Goal: Task Accomplishment & Management: Manage account settings

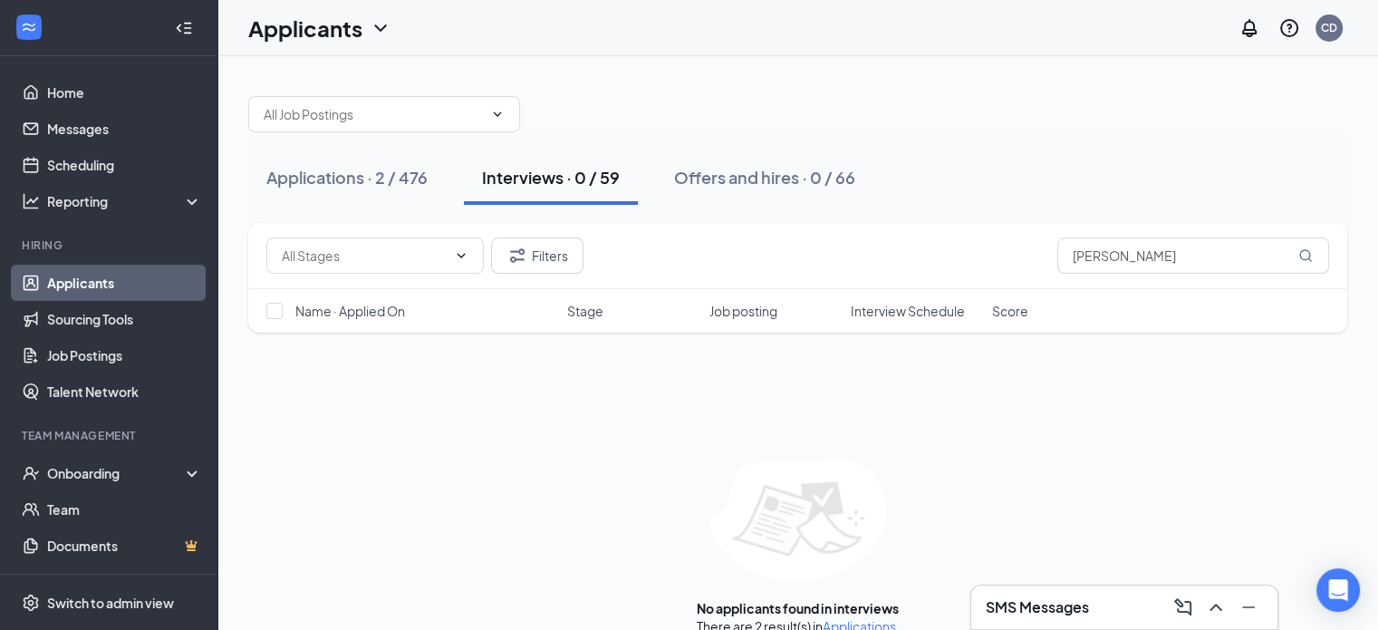
click at [1024, 595] on div "SMS Messages" at bounding box center [1124, 607] width 277 height 29
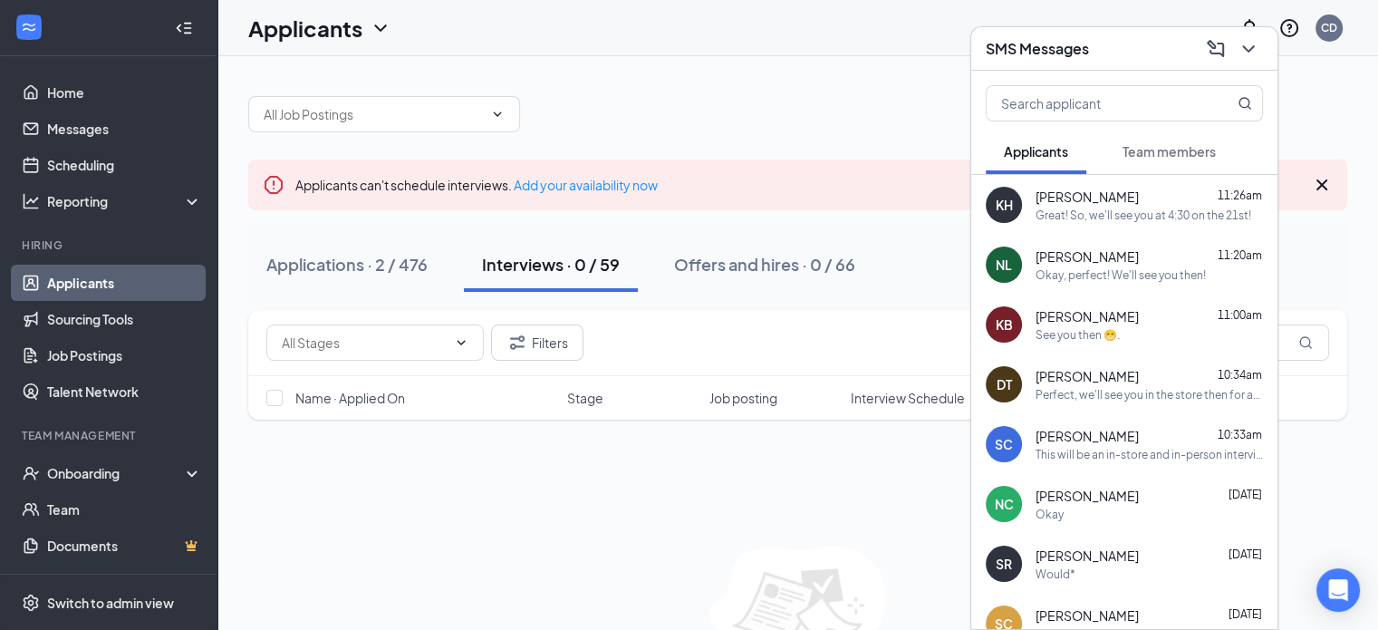
click at [1097, 387] on div "Perfect, we'll see you in the store then for an interview at 7!" at bounding box center [1149, 394] width 227 height 15
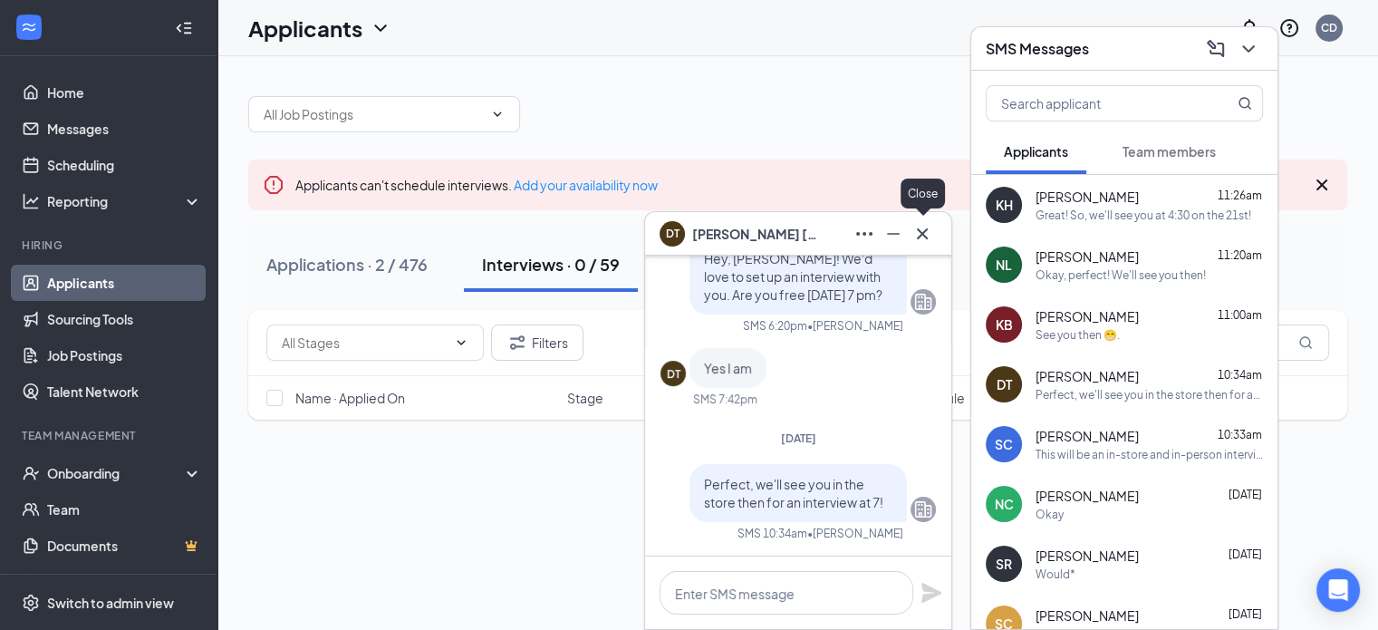
click at [926, 232] on icon "Cross" at bounding box center [923, 234] width 22 height 22
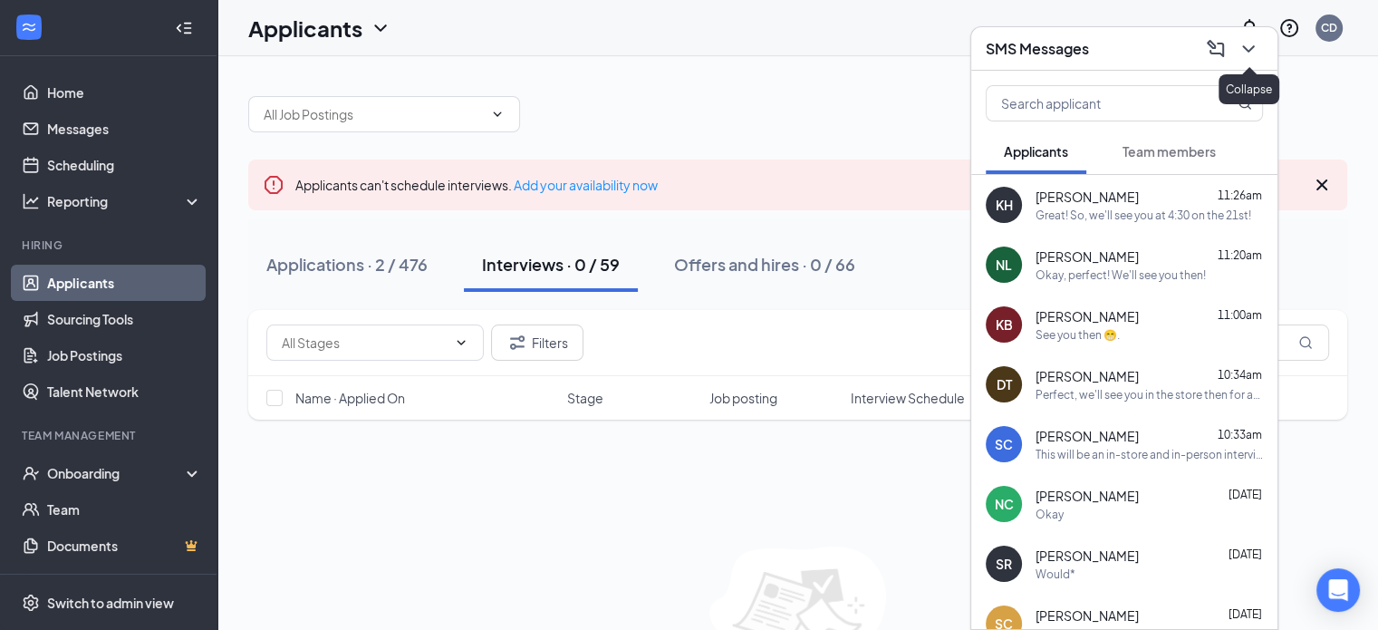
click at [1253, 53] on icon "ChevronDown" at bounding box center [1249, 49] width 22 height 22
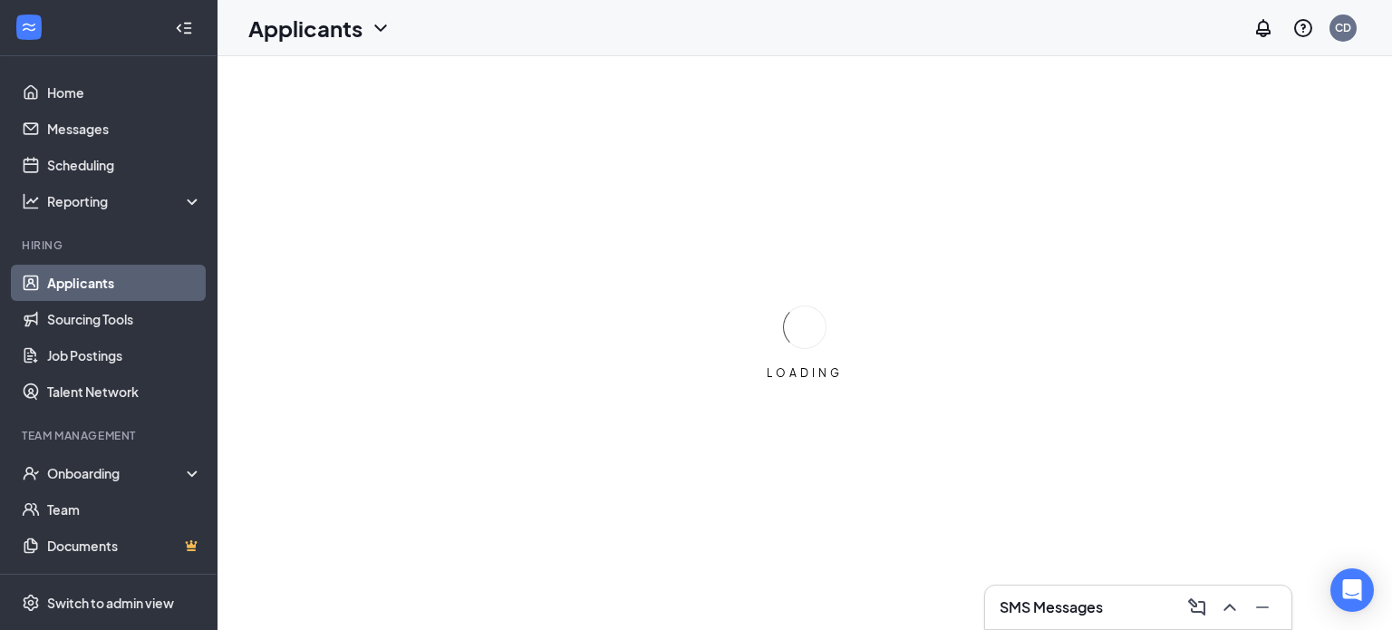
click at [1059, 608] on h3 "SMS Messages" at bounding box center [1051, 607] width 103 height 20
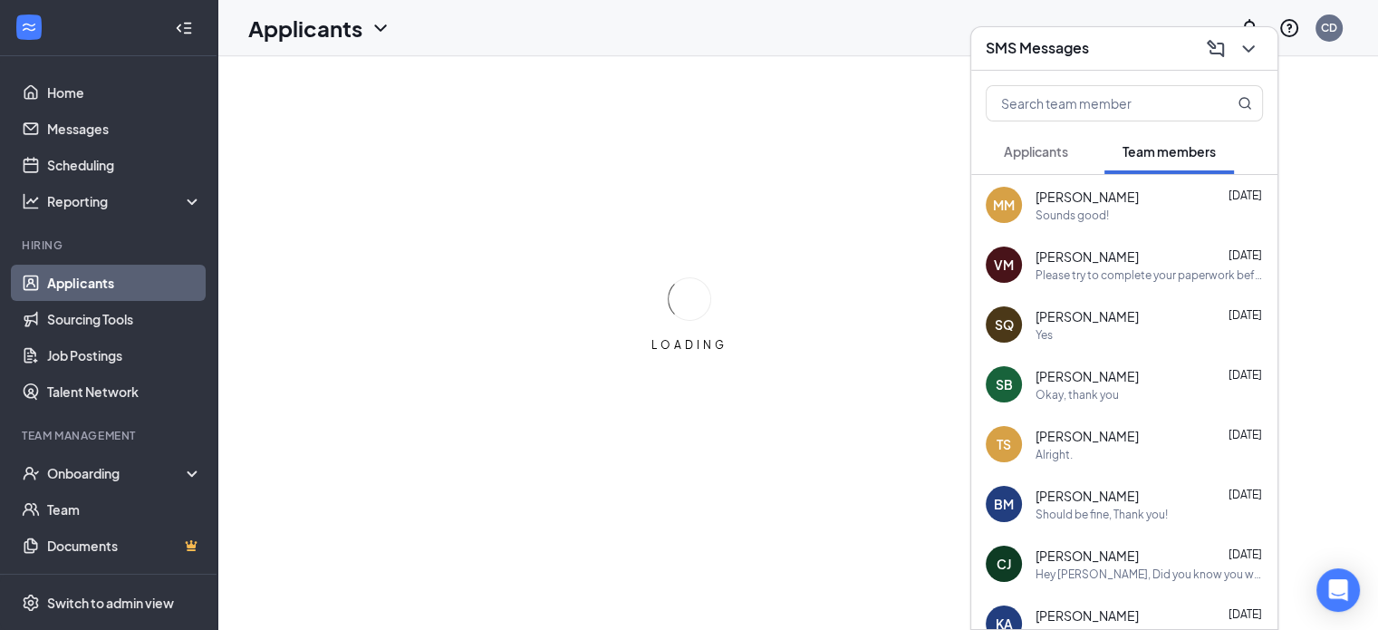
click at [1102, 491] on span "[PERSON_NAME]" at bounding box center [1087, 496] width 103 height 18
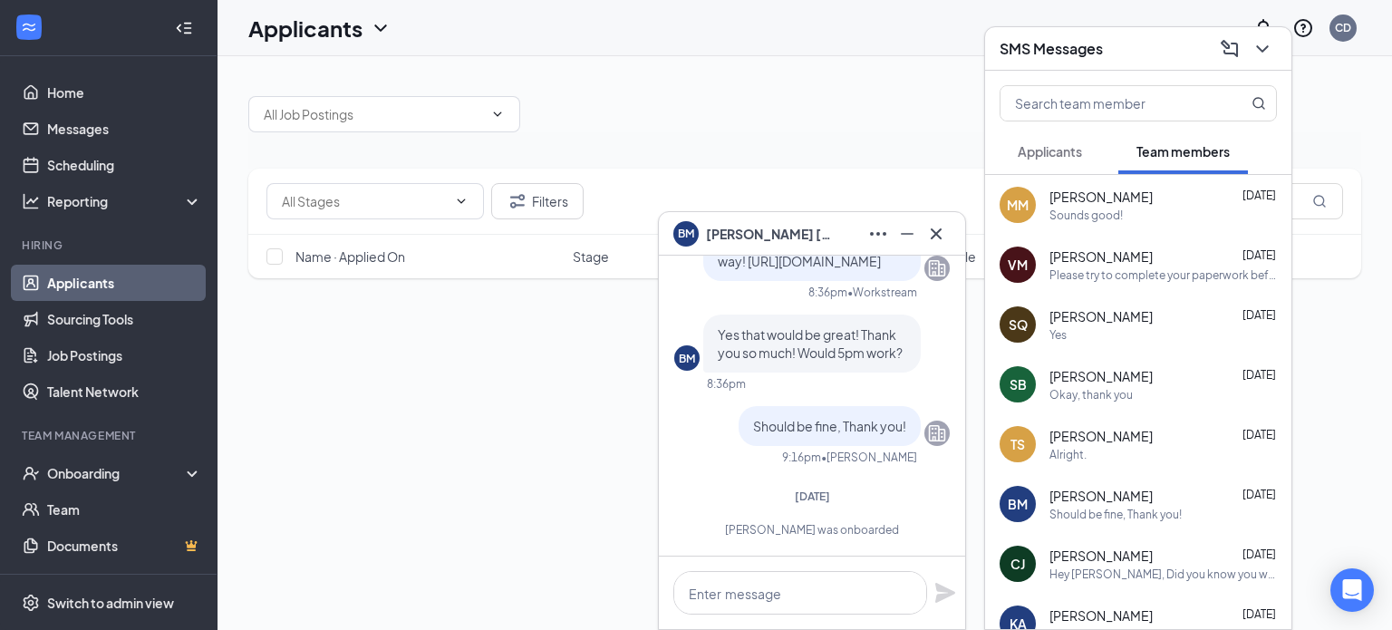
click at [1062, 162] on button "Applicants" at bounding box center [1050, 151] width 101 height 45
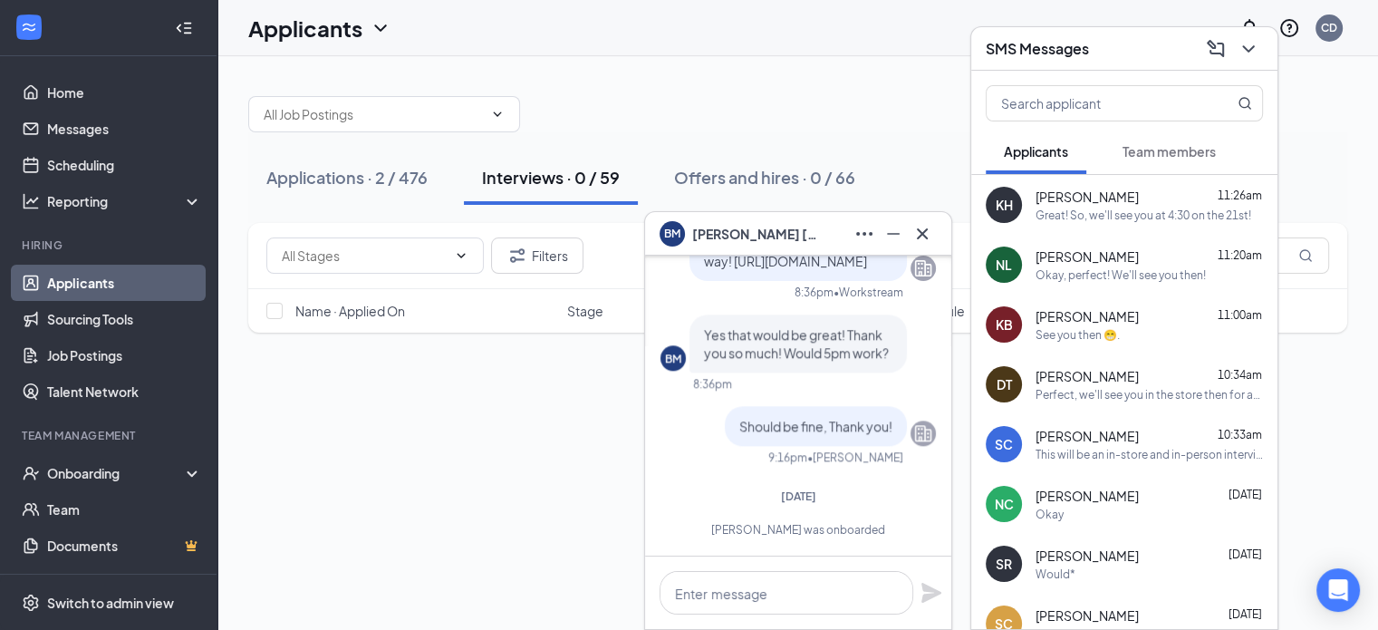
click at [1105, 392] on div "Perfect, we'll see you in the store then for an interview at 7!" at bounding box center [1149, 394] width 227 height 15
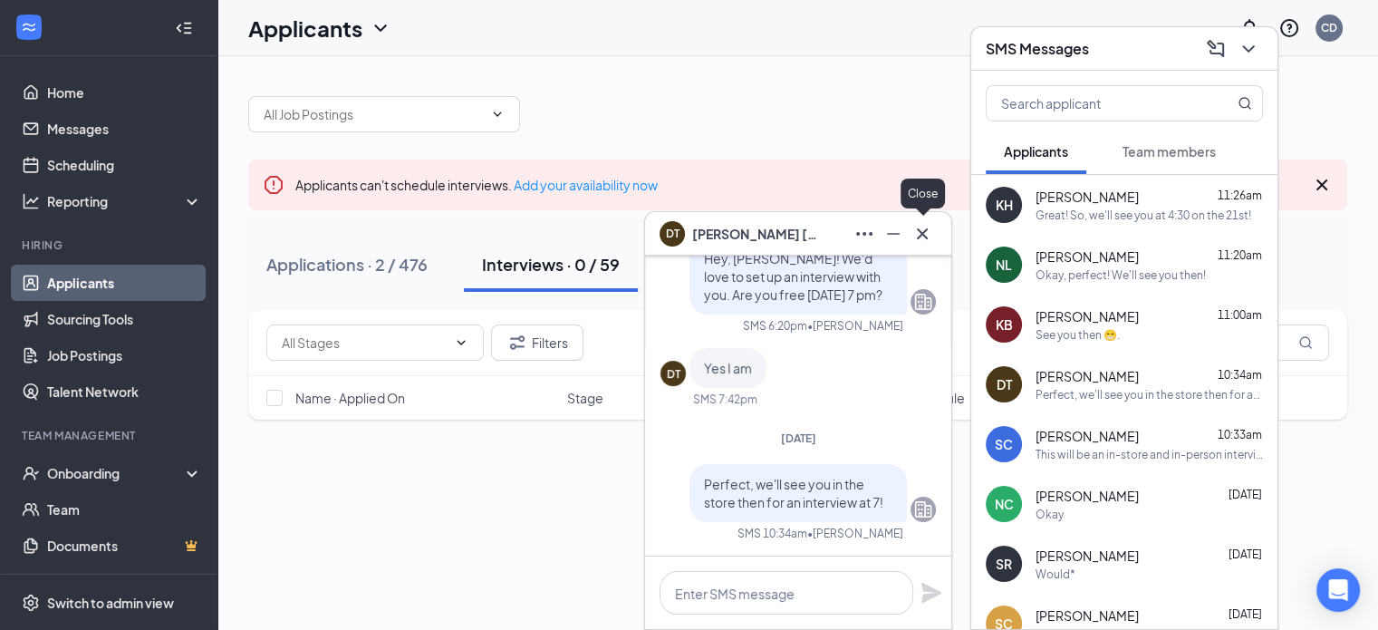
click at [917, 227] on icon "Cross" at bounding box center [923, 234] width 22 height 22
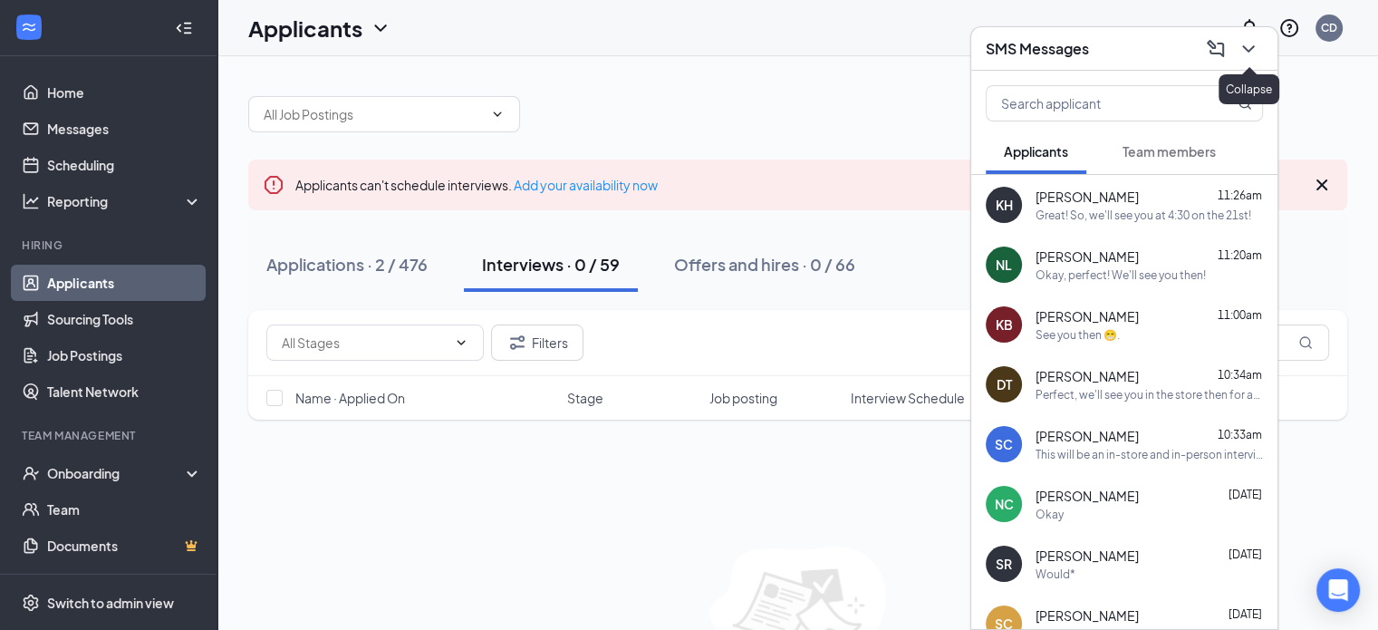
click at [1247, 39] on icon "ChevronDown" at bounding box center [1249, 49] width 22 height 22
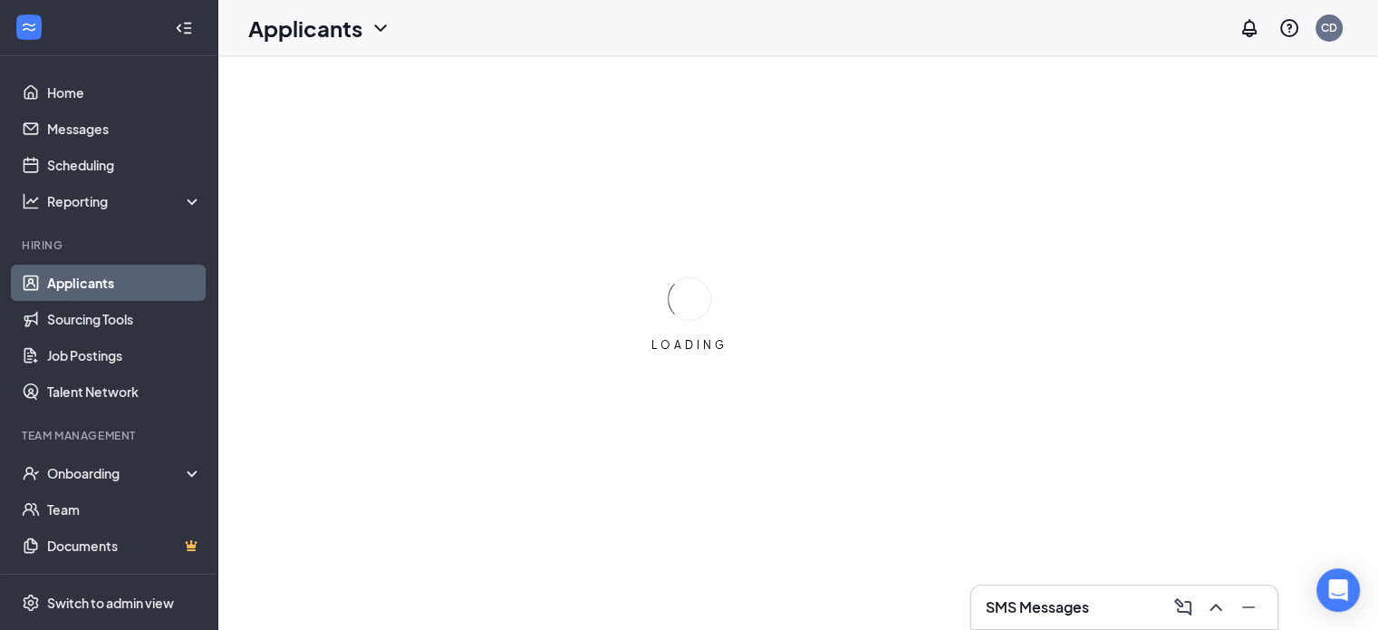
click at [1072, 601] on h3 "SMS Messages" at bounding box center [1037, 607] width 103 height 20
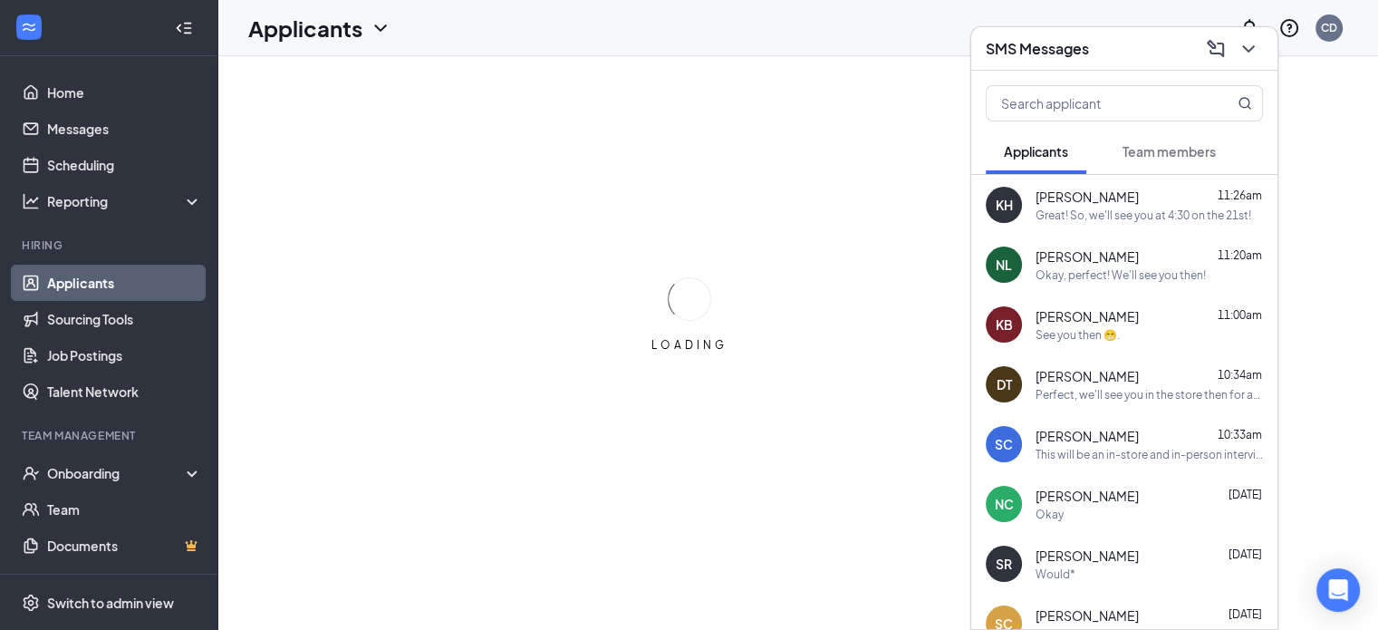
click at [1188, 157] on span "Team members" at bounding box center [1169, 151] width 93 height 16
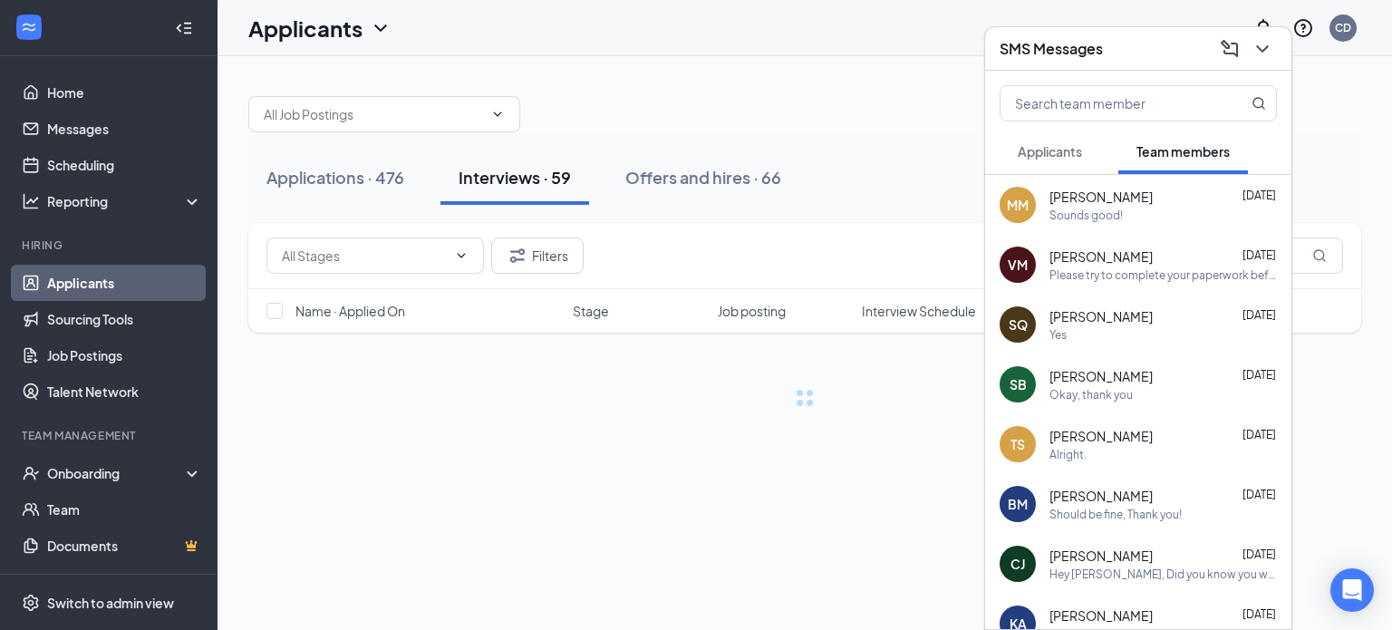
click at [1063, 161] on button "Applicants" at bounding box center [1050, 151] width 101 height 45
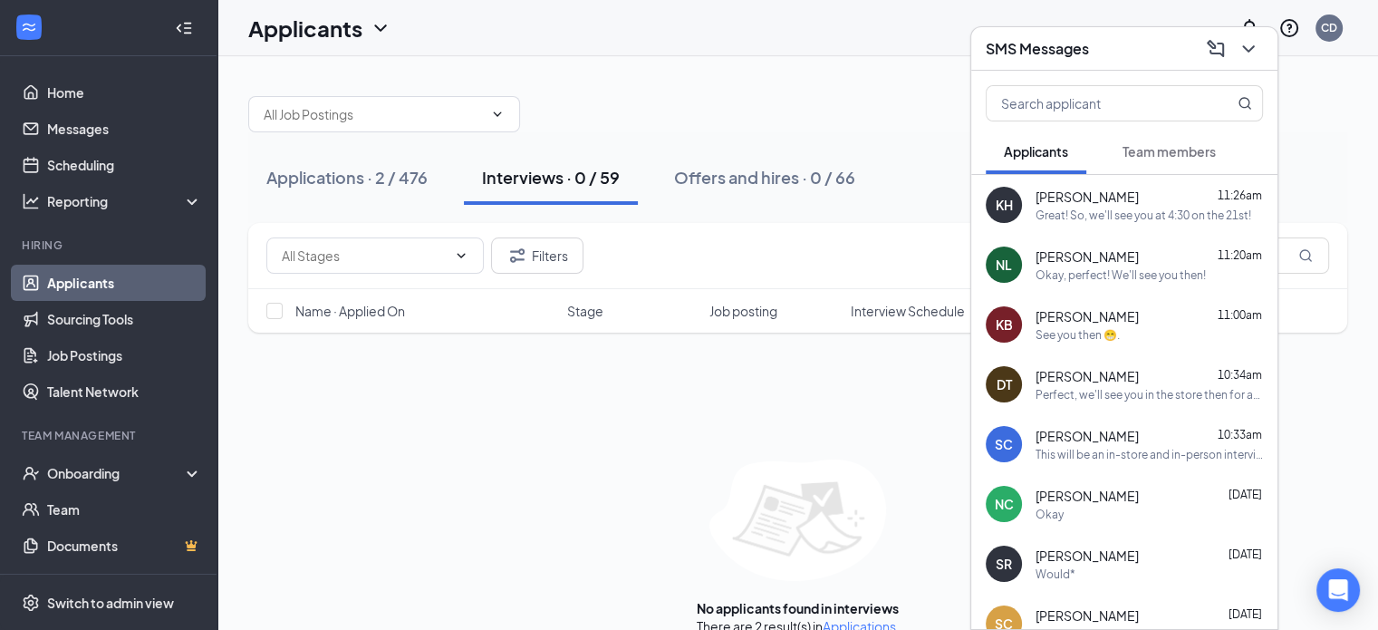
click at [1131, 398] on div "Perfect, we'll see you in the store then for an interview at 7!" at bounding box center [1149, 394] width 227 height 15
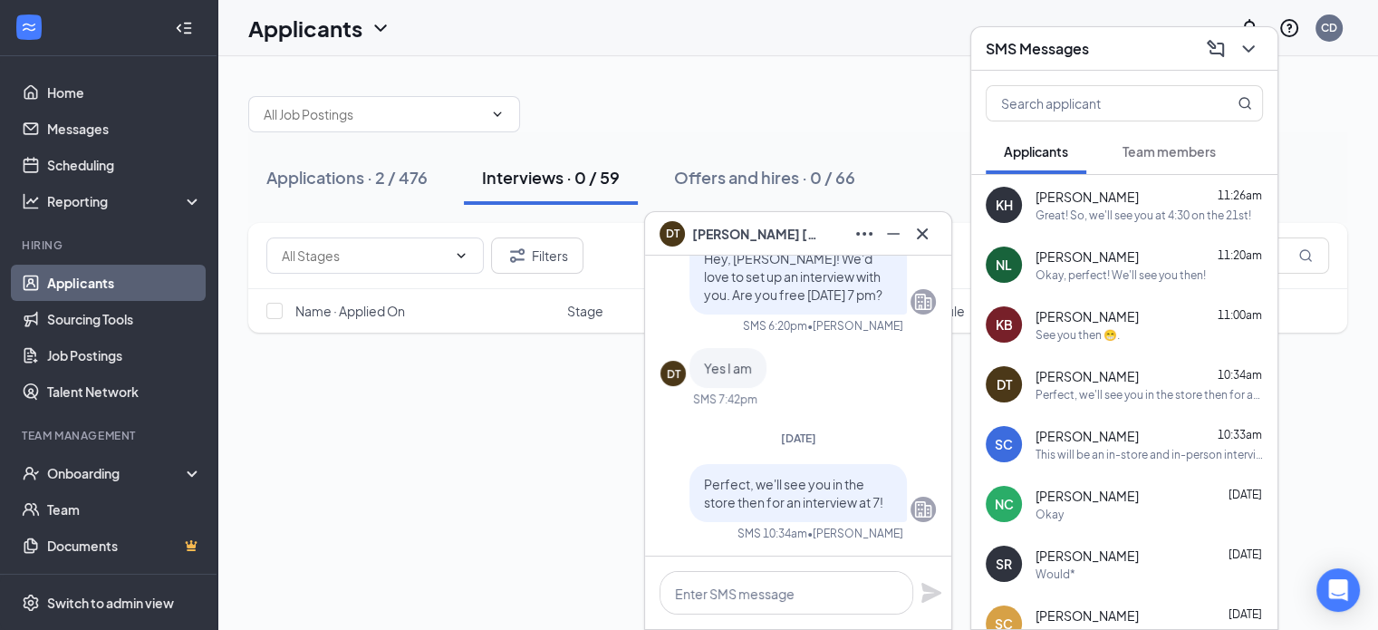
click at [839, 492] on span "Perfect, we'll see you in the store then for an interview at 7!" at bounding box center [793, 493] width 179 height 34
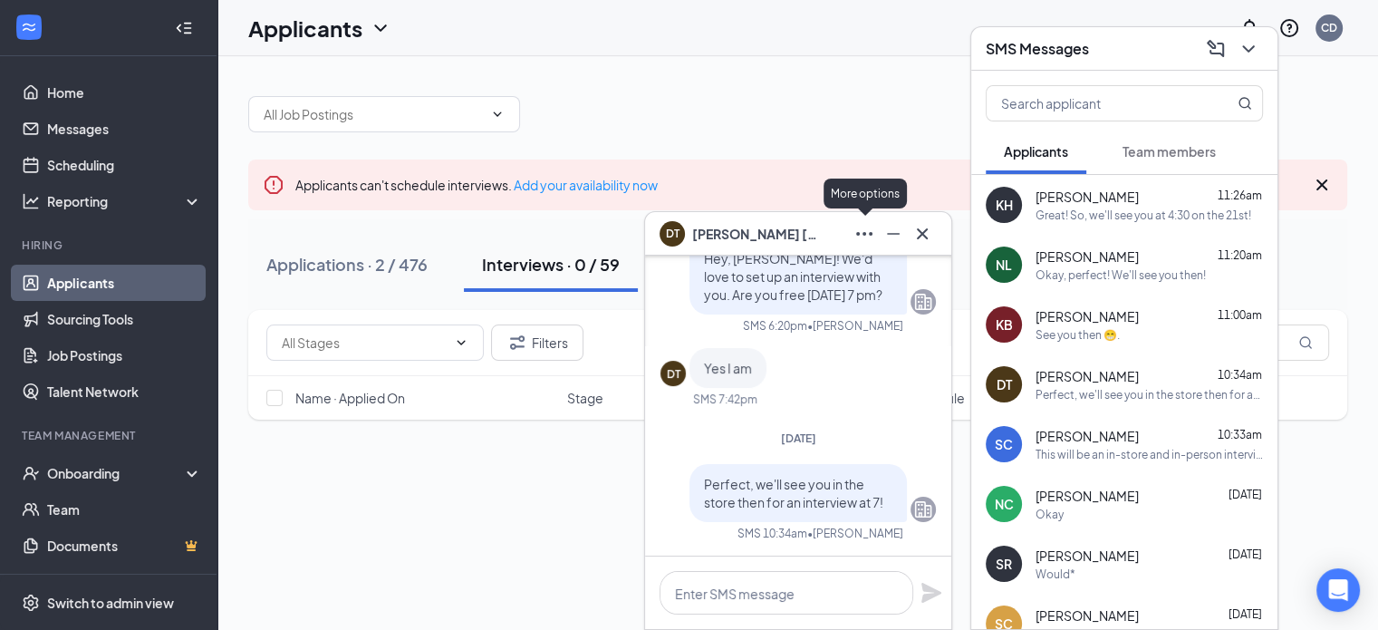
click at [863, 232] on icon "Ellipses" at bounding box center [864, 234] width 16 height 4
click at [876, 107] on div at bounding box center [797, 105] width 1099 height 54
click at [101, 282] on link "Applicants" at bounding box center [124, 283] width 155 height 36
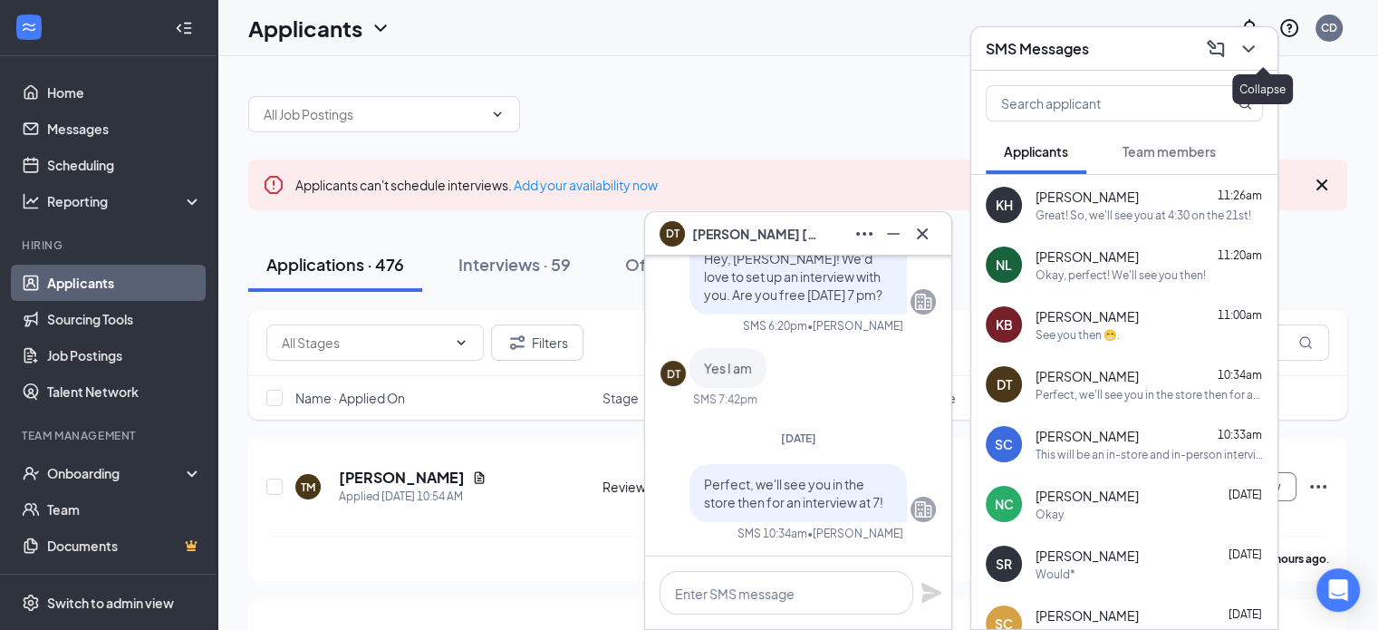
click at [1262, 50] on button at bounding box center [1248, 48] width 29 height 29
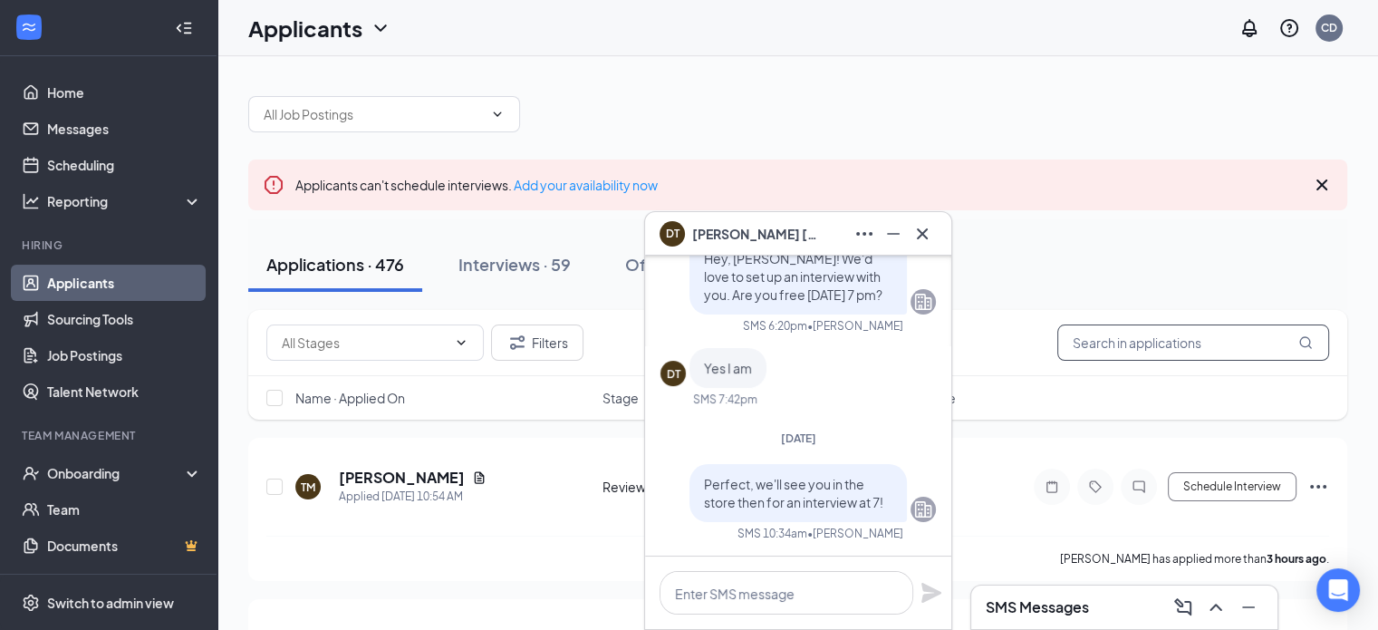
click at [1154, 327] on input "text" at bounding box center [1194, 342] width 272 height 36
click at [928, 232] on icon "Cross" at bounding box center [923, 234] width 22 height 22
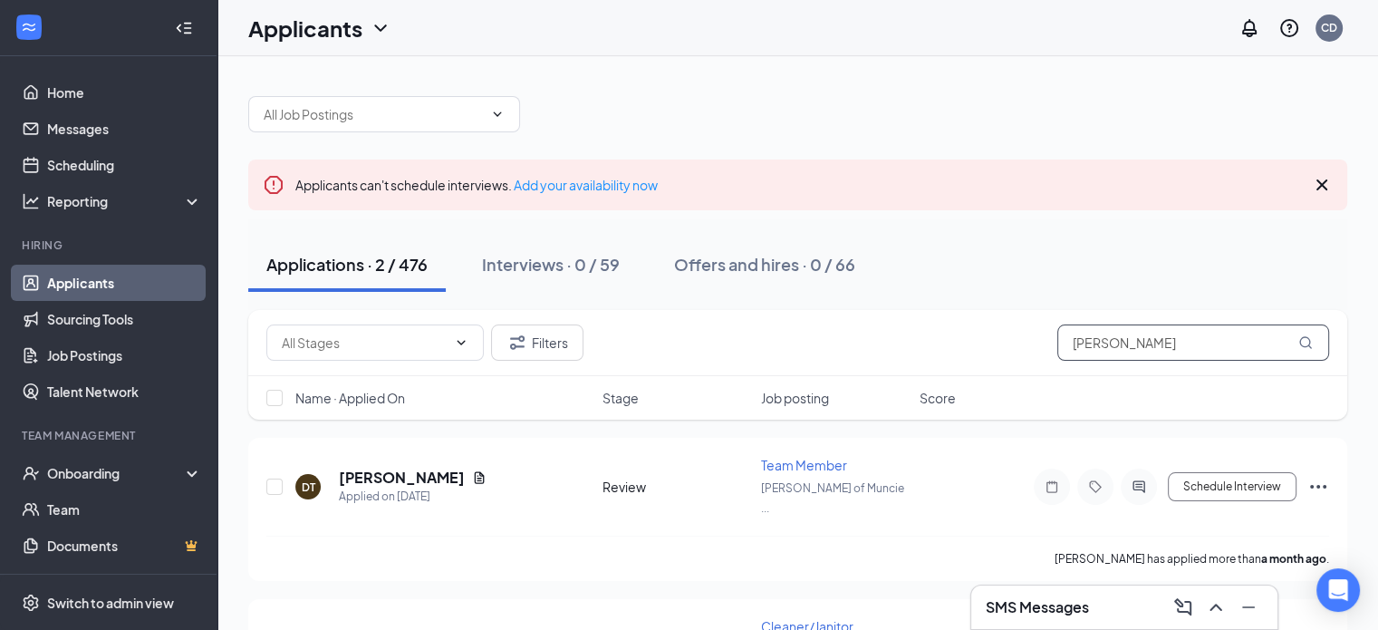
click at [1118, 345] on input "[PERSON_NAME]" at bounding box center [1194, 342] width 272 height 36
type input "d"
click at [1008, 276] on div "Applications · 476 Interviews · 59 Offers and hires · 66" at bounding box center [797, 264] width 1099 height 54
click at [1040, 599] on h3 "SMS Messages" at bounding box center [1037, 607] width 103 height 20
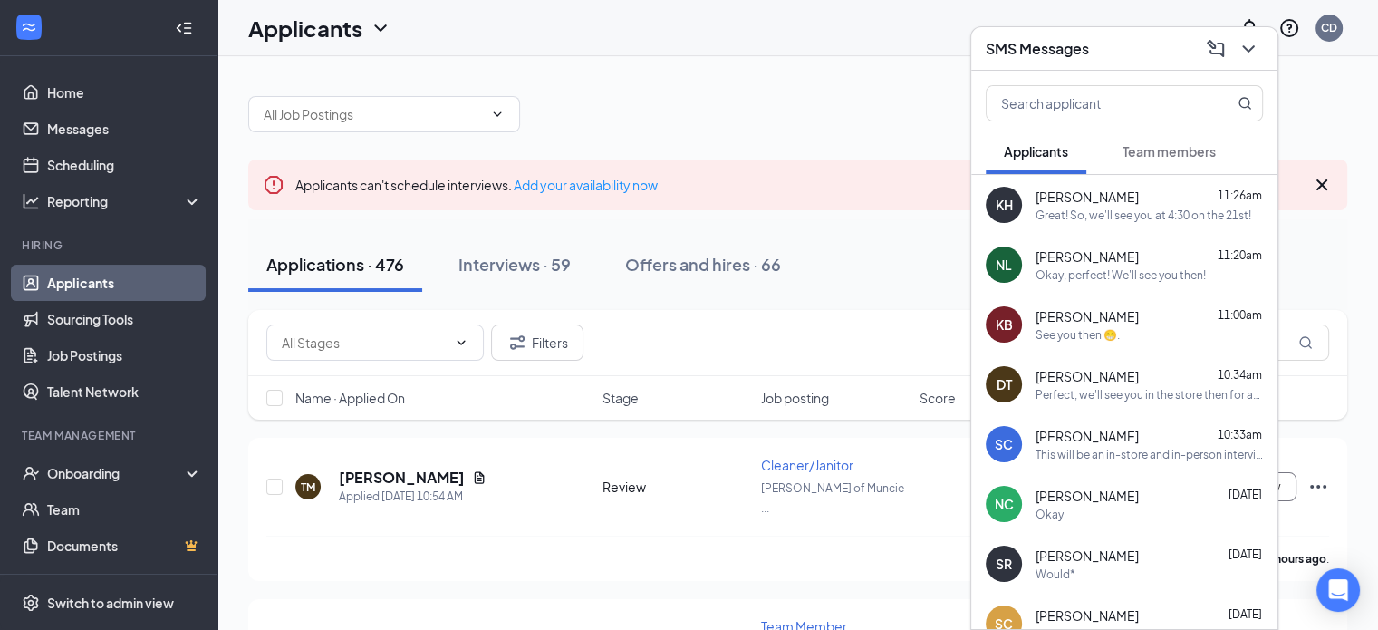
click at [1183, 159] on span "Team members" at bounding box center [1169, 151] width 93 height 16
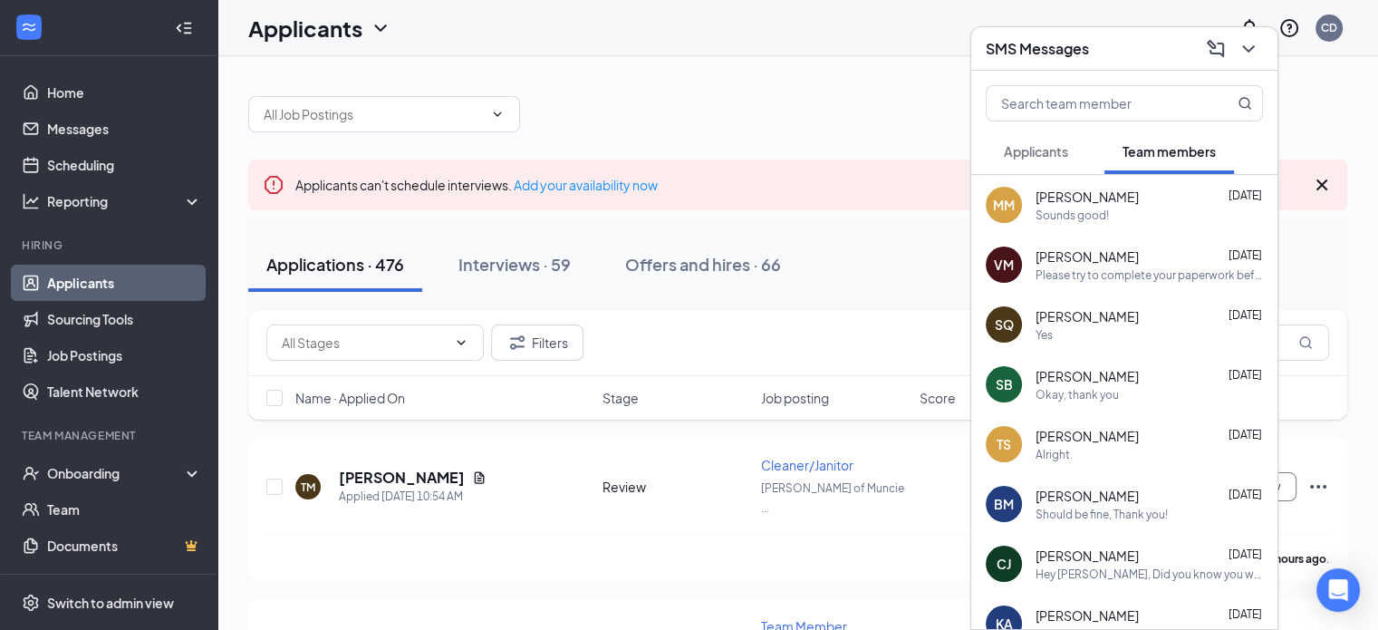
click at [1138, 55] on div "SMS Messages" at bounding box center [1124, 48] width 277 height 28
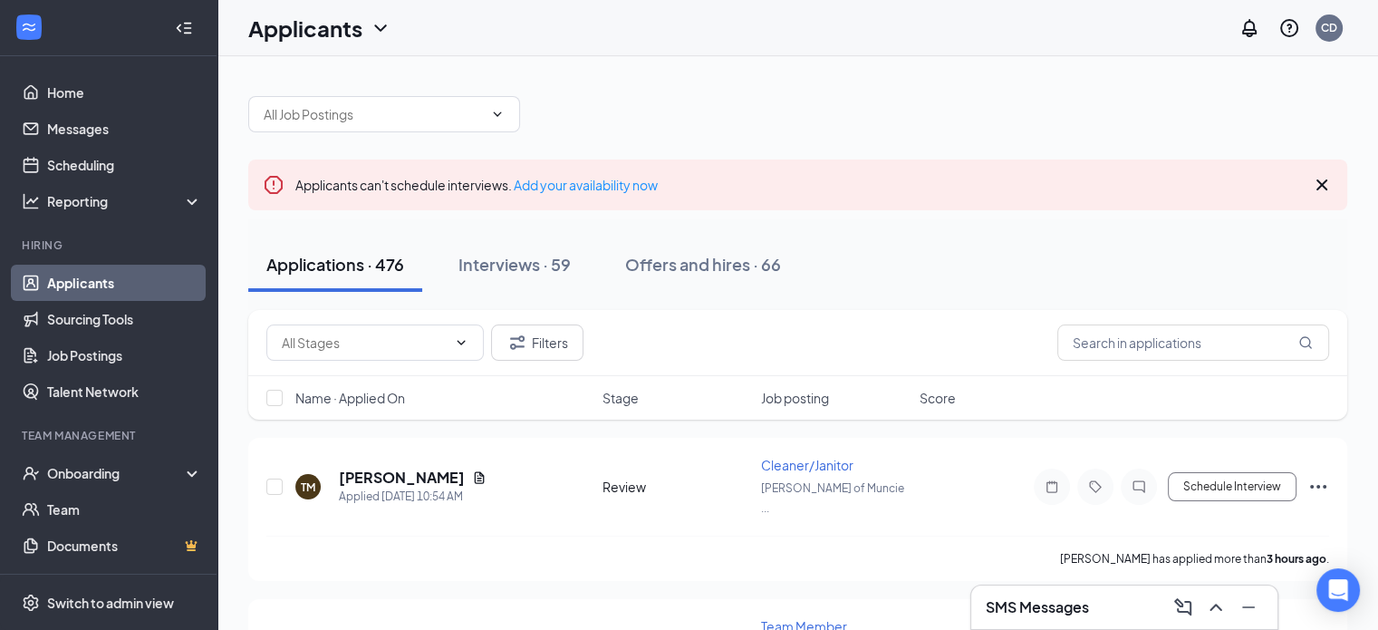
click at [1134, 600] on div "SMS Messages" at bounding box center [1124, 607] width 277 height 29
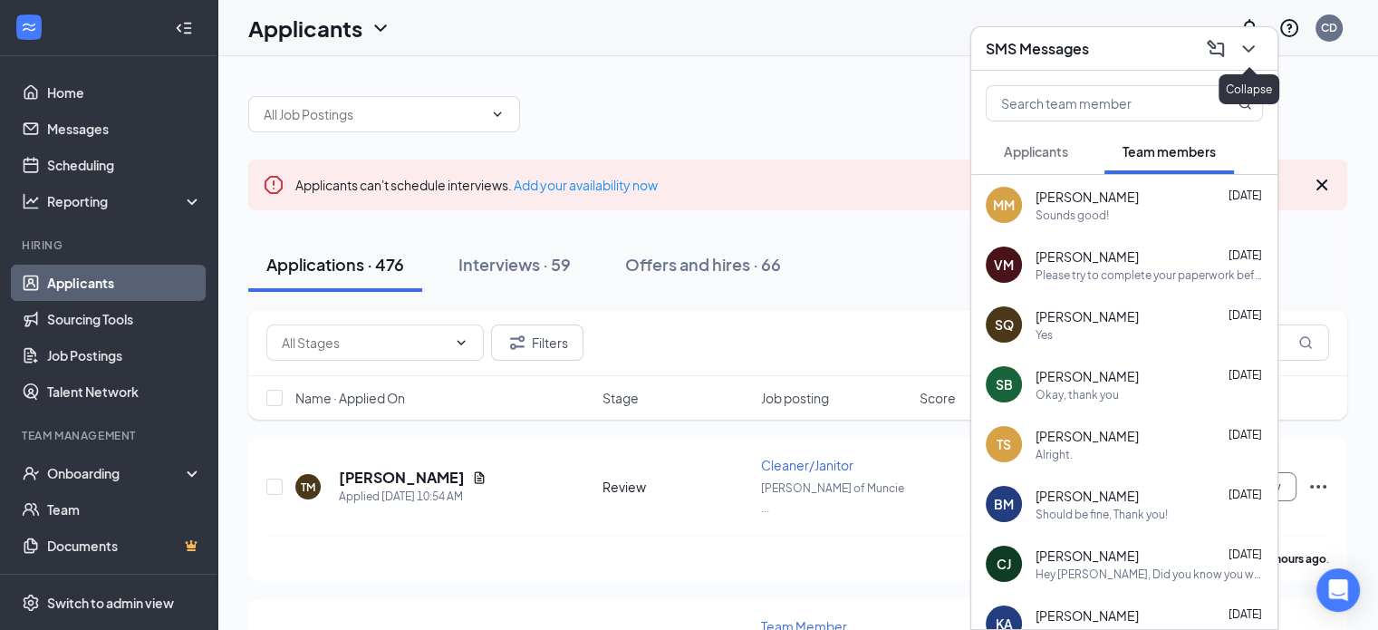
click at [1254, 50] on icon "ChevronDown" at bounding box center [1249, 49] width 22 height 22
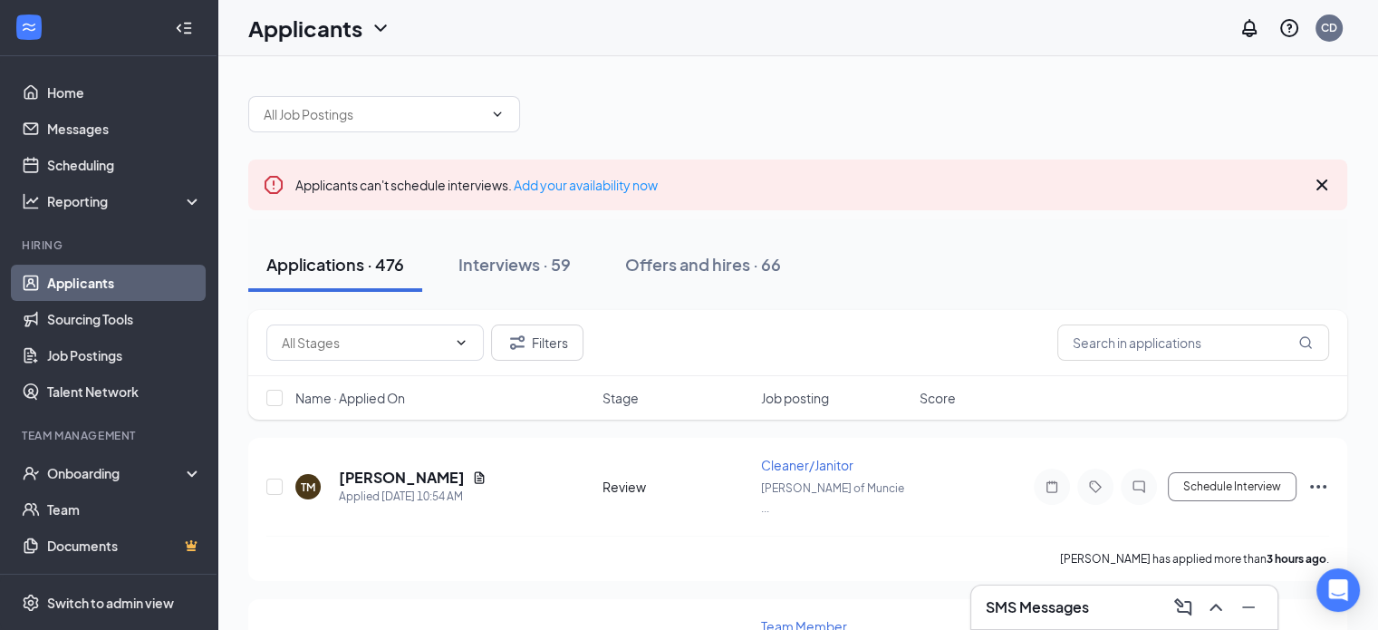
click at [1202, 593] on button at bounding box center [1216, 607] width 29 height 29
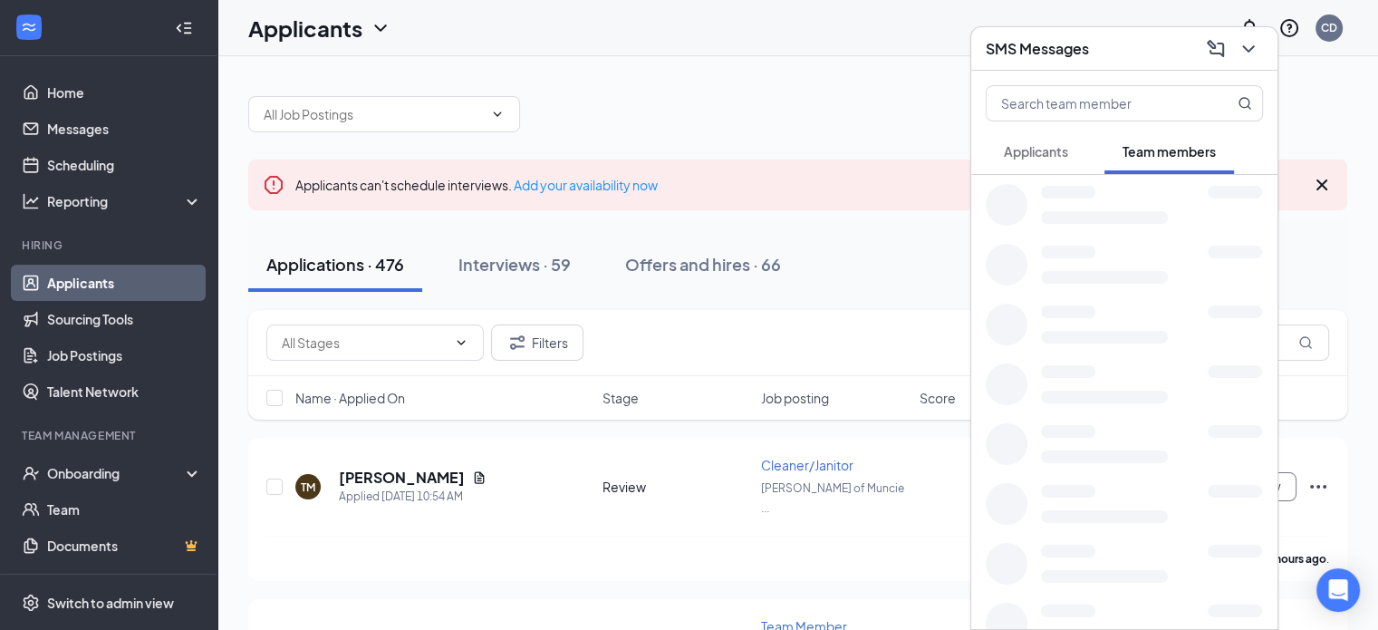
click at [1234, 34] on button at bounding box center [1248, 48] width 29 height 29
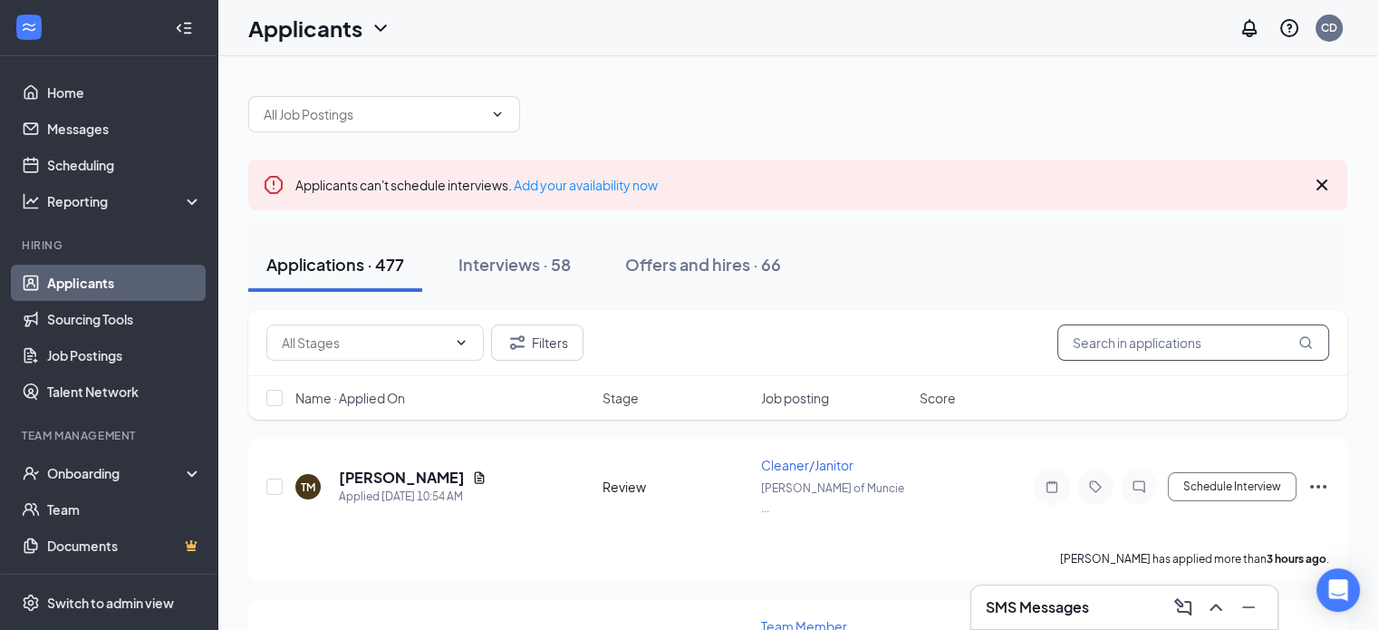
click at [1112, 351] on input "text" at bounding box center [1194, 342] width 272 height 36
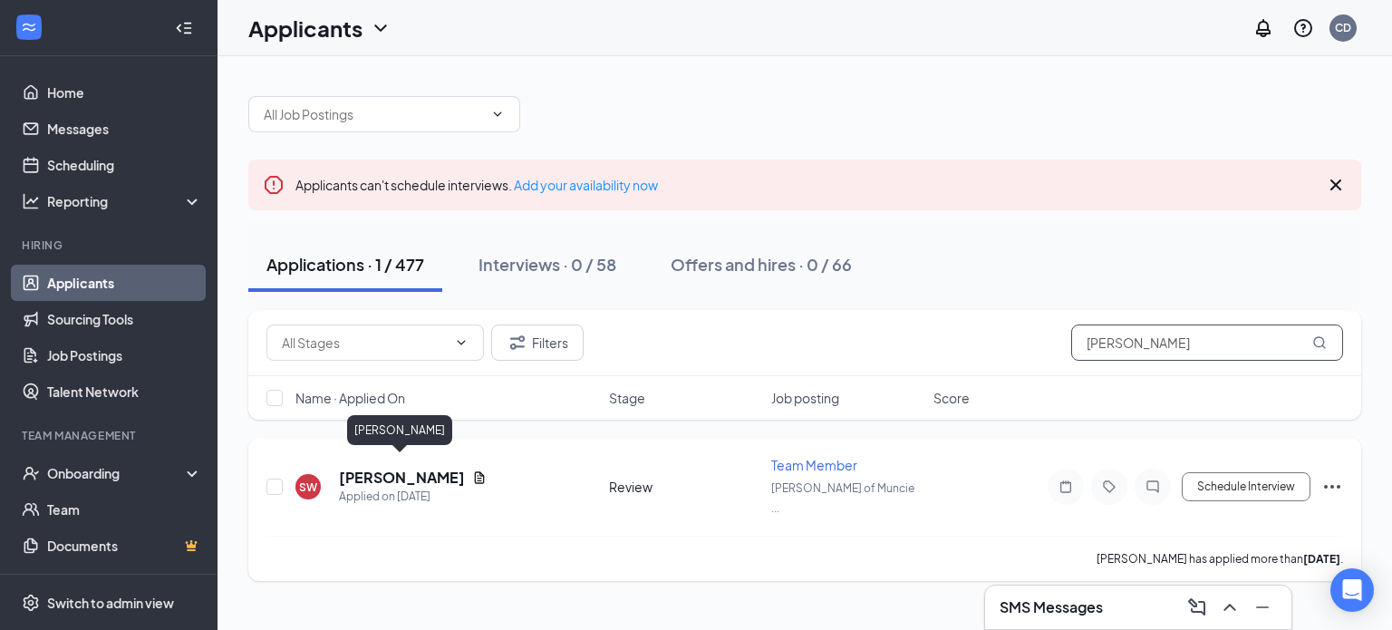
type input "[PERSON_NAME]"
click at [434, 469] on h5 "[PERSON_NAME]" at bounding box center [402, 478] width 126 height 20
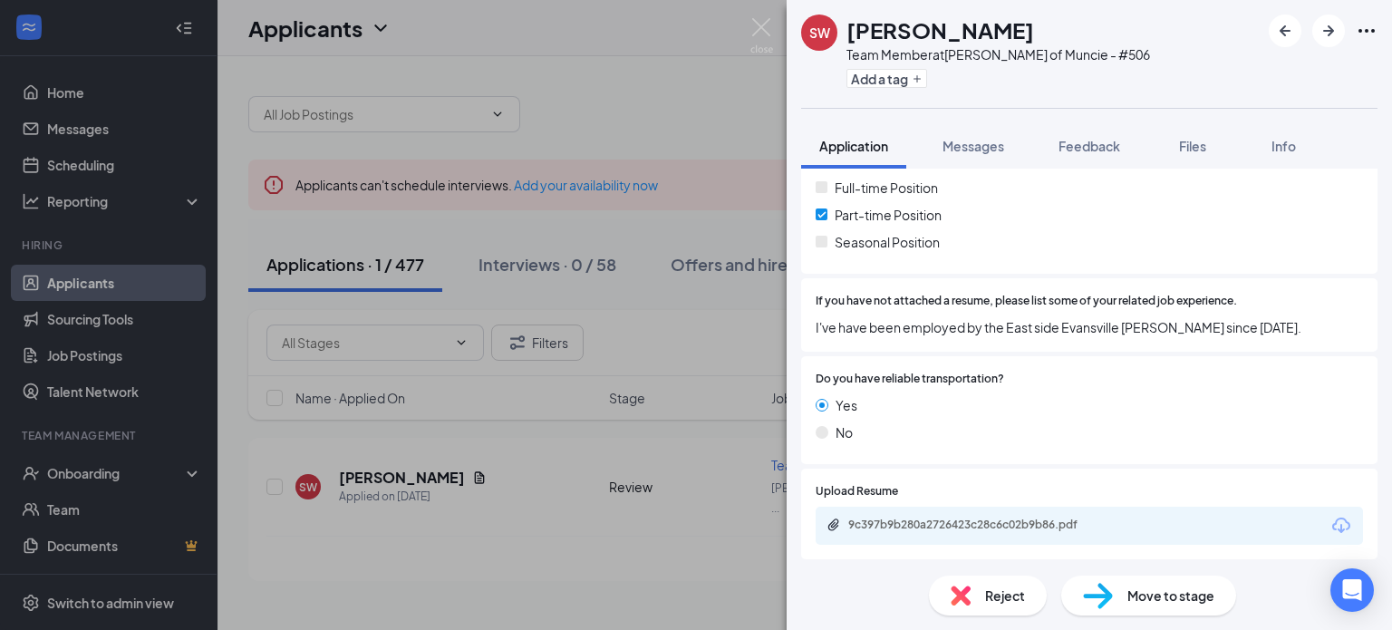
scroll to position [537, 0]
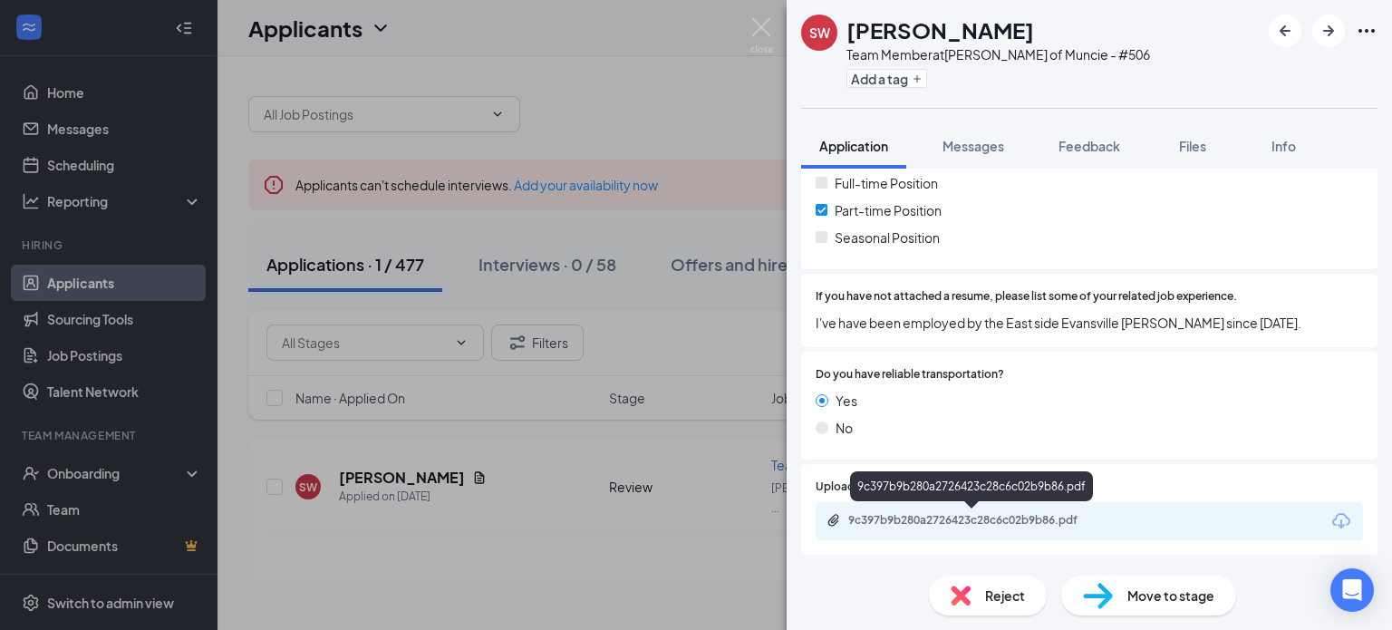
click at [979, 526] on div "9c397b9b280a2726423c28c6c02b9b86.pdf" at bounding box center [975, 520] width 254 height 15
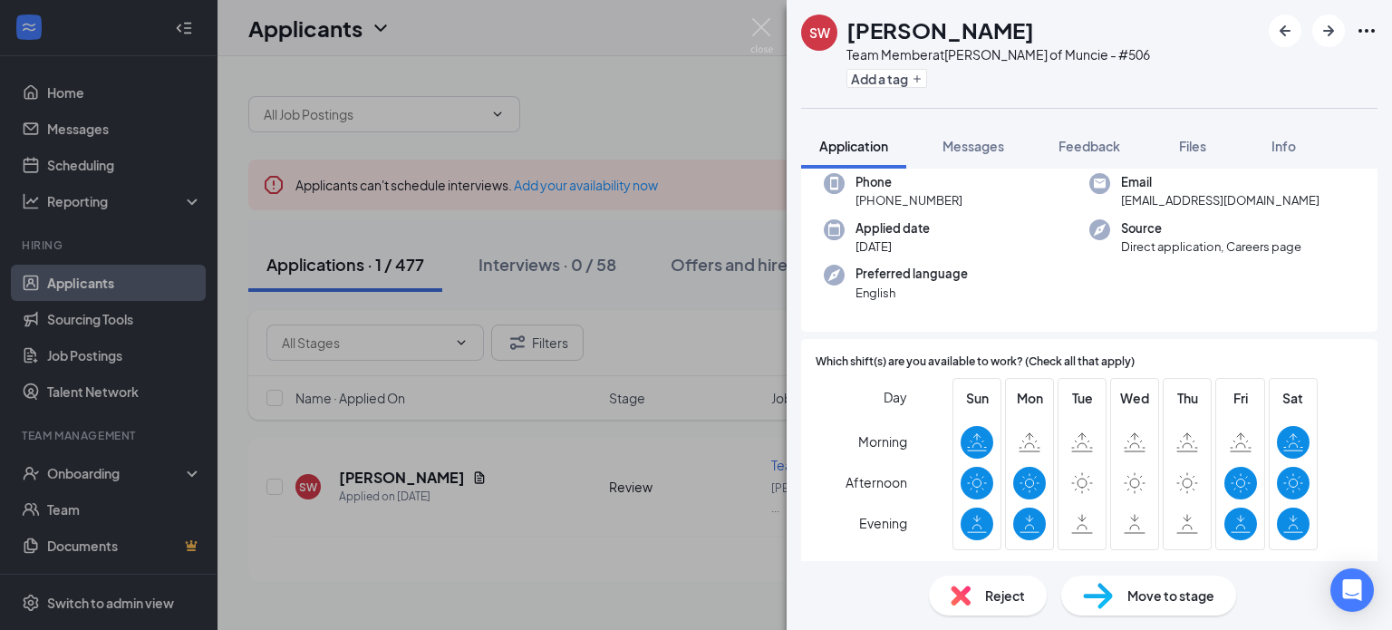
scroll to position [0, 0]
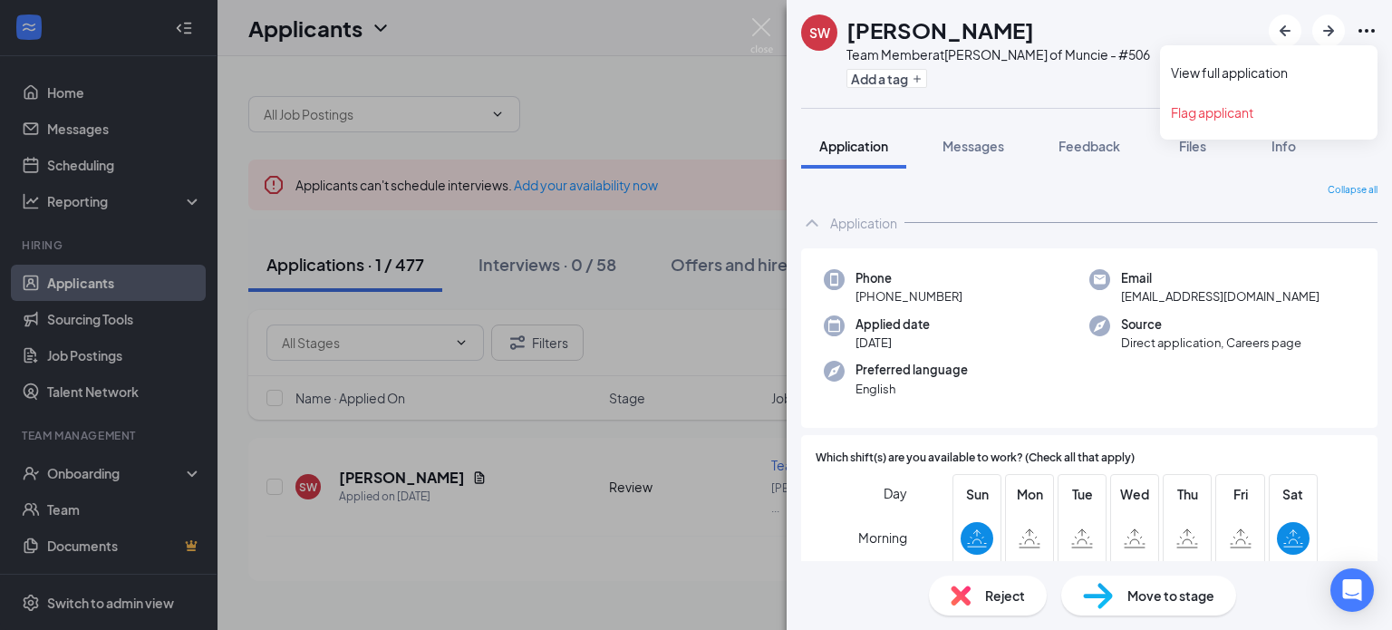
click at [1374, 32] on icon "Ellipses" at bounding box center [1367, 31] width 22 height 22
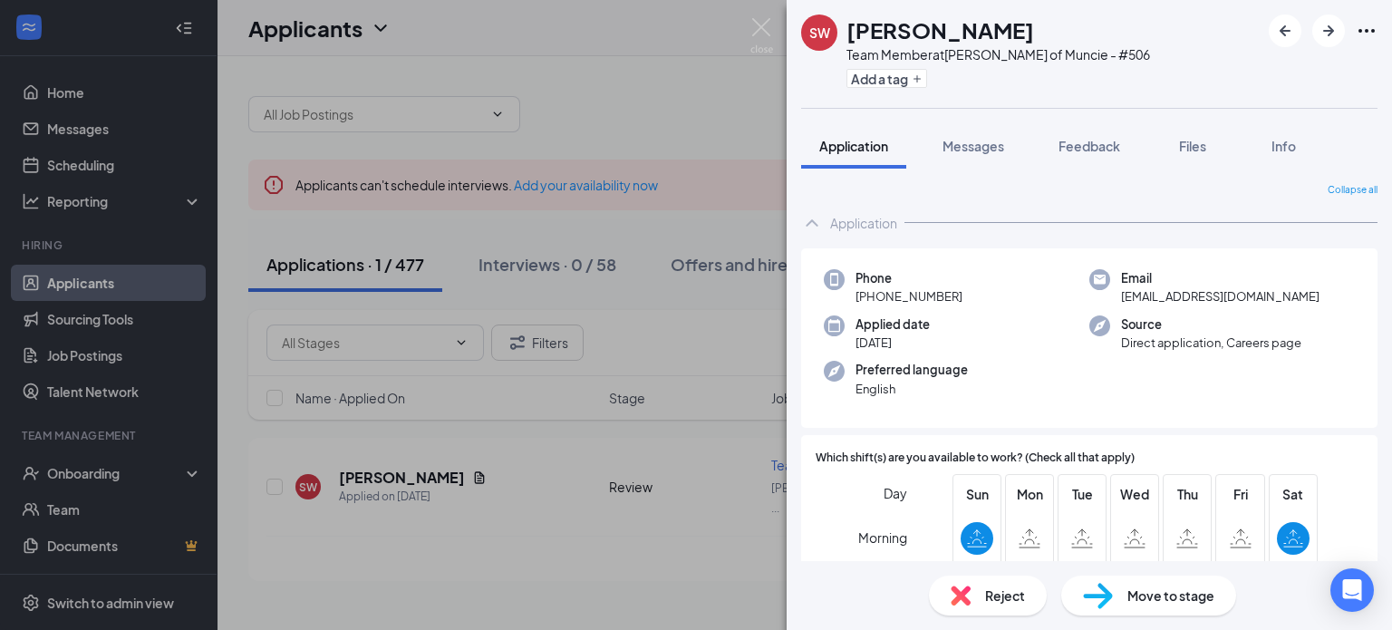
click at [1151, 597] on span "Move to stage" at bounding box center [1170, 595] width 87 height 20
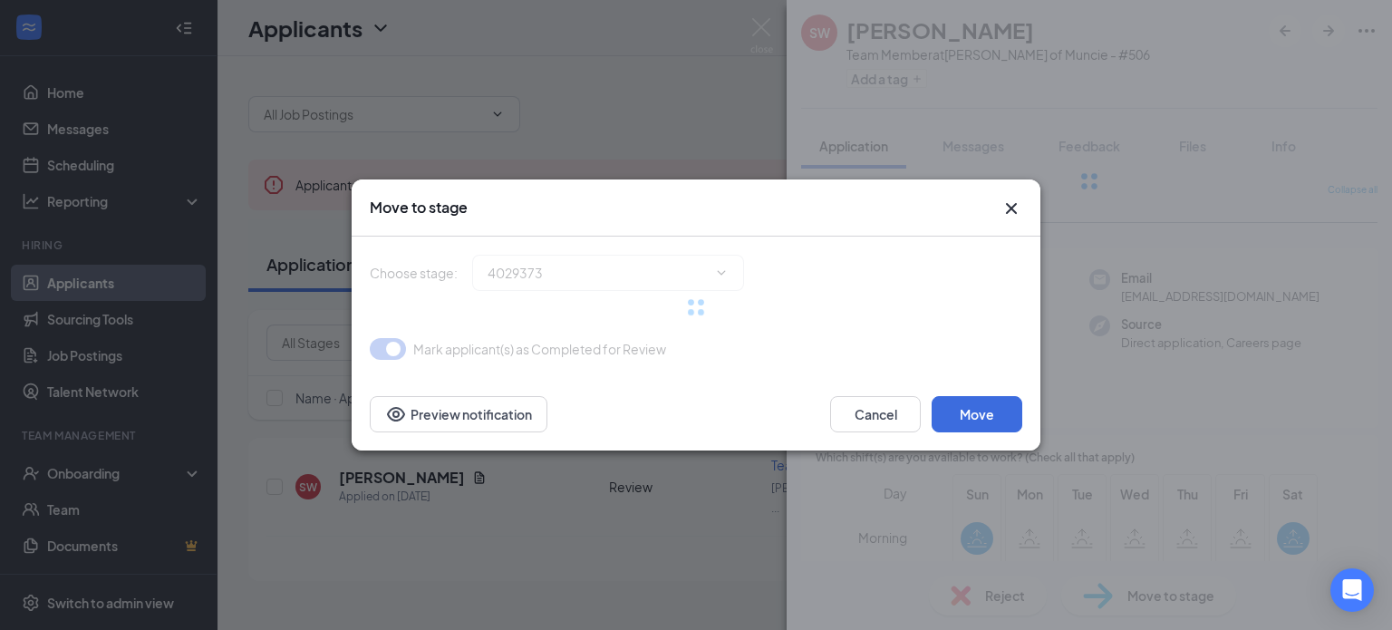
type input "Onsite Interview (next stage)"
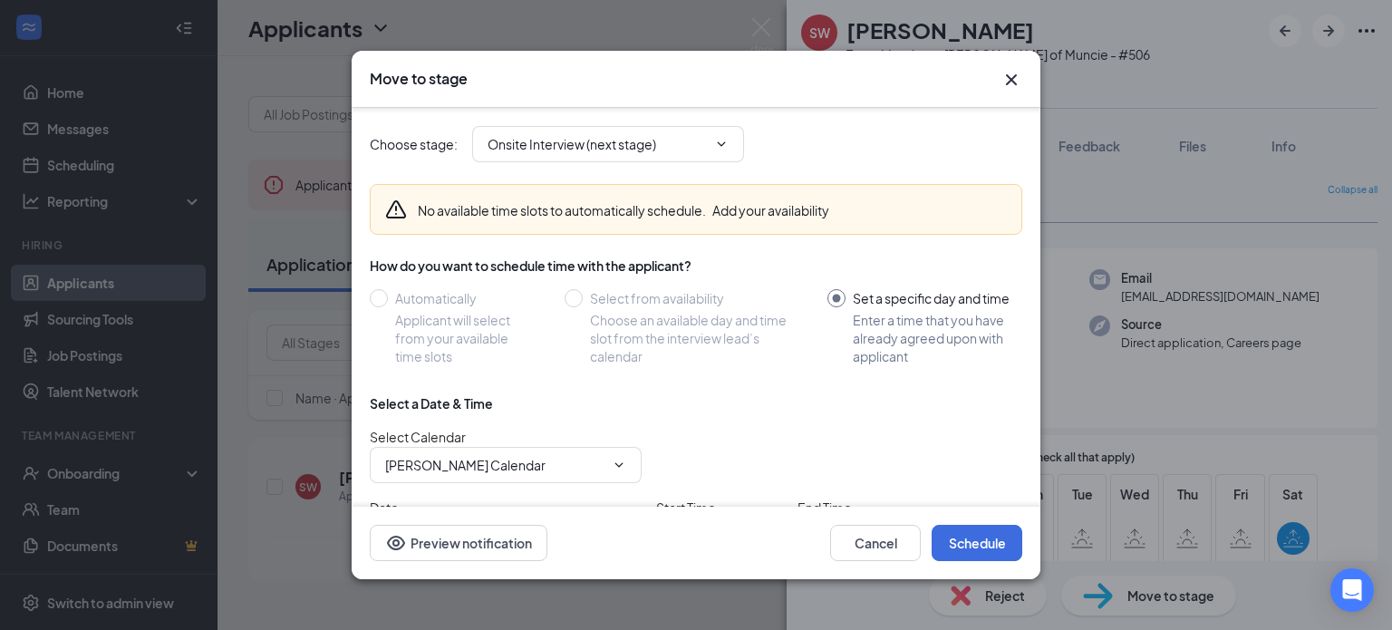
scroll to position [129, 0]
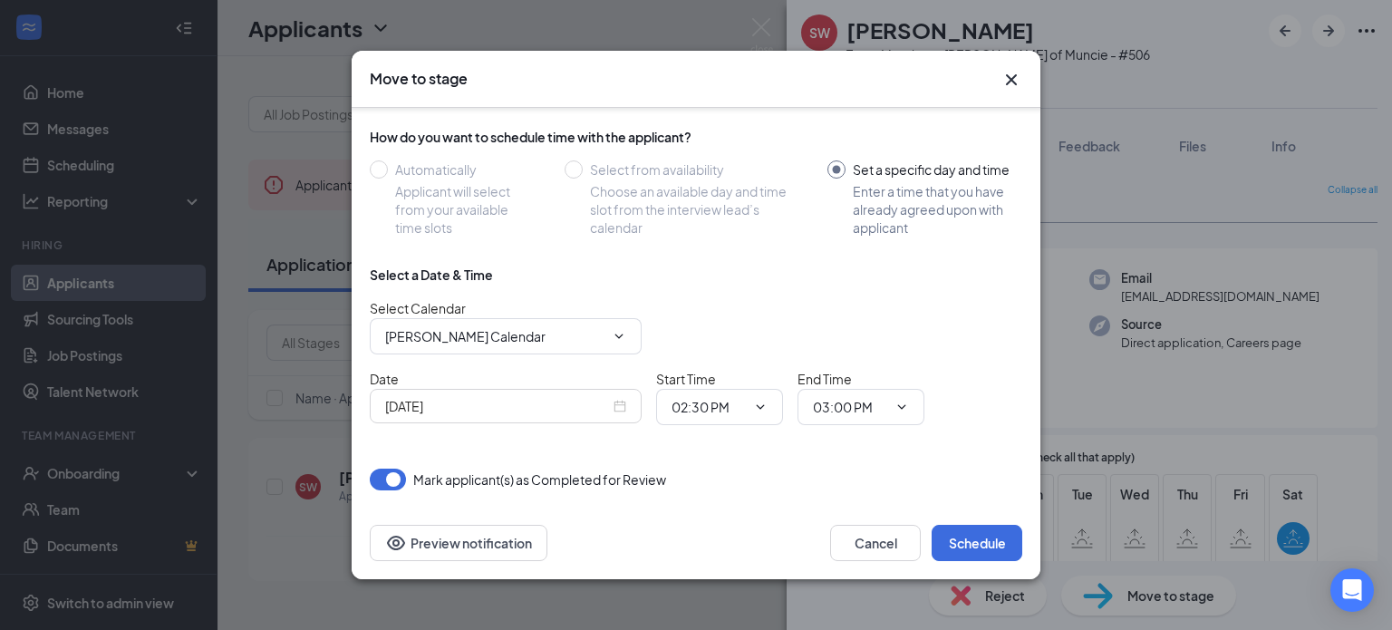
click at [616, 401] on div "[DATE]" at bounding box center [505, 406] width 241 height 20
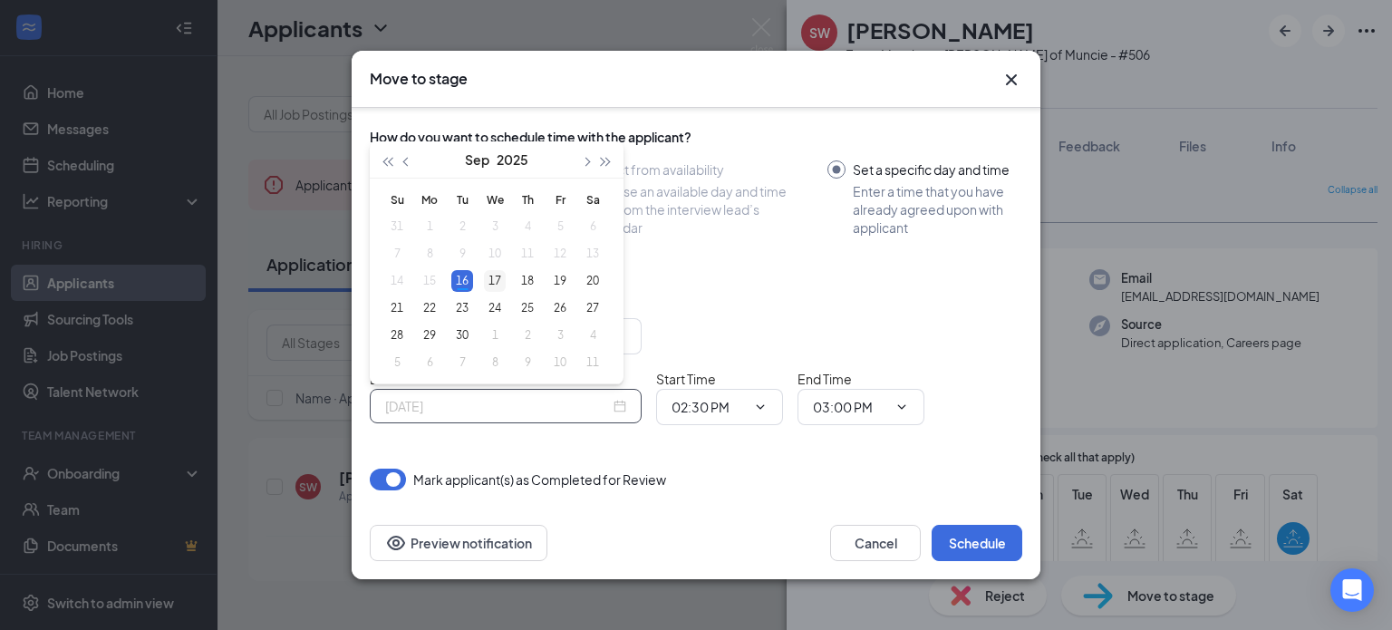
type input "[DATE]"
click at [497, 286] on div "17" at bounding box center [495, 281] width 22 height 22
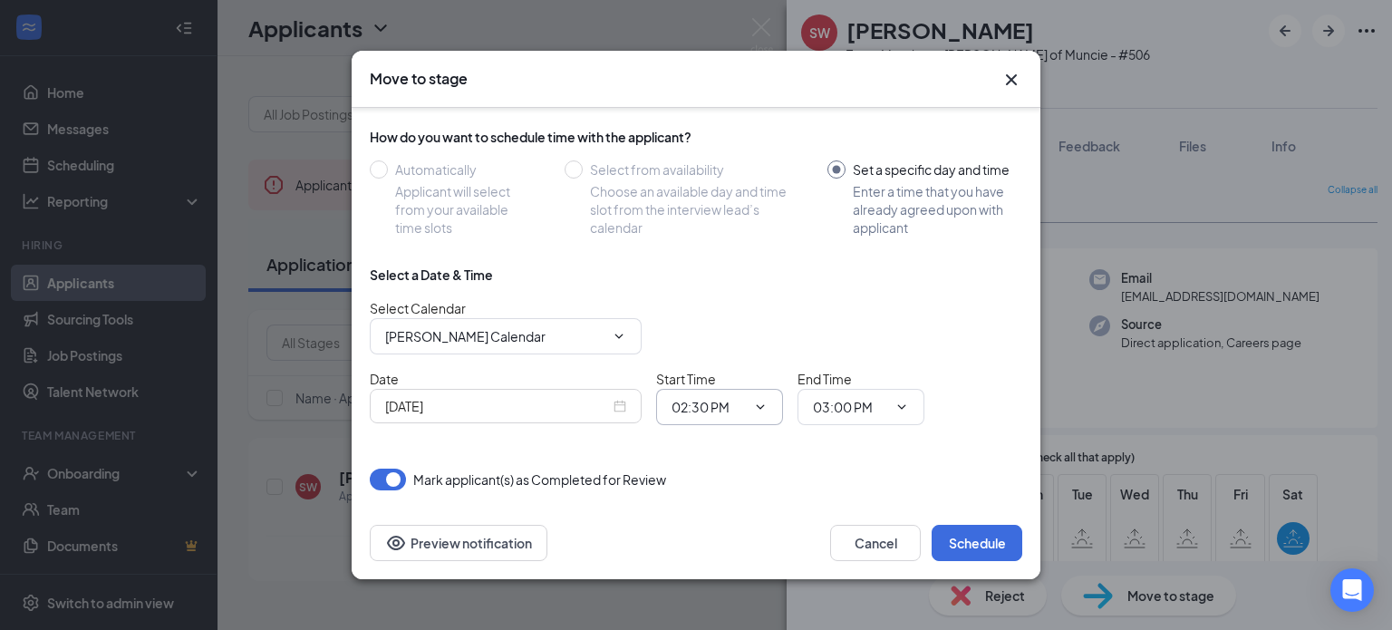
click at [760, 402] on icon "ChevronDown" at bounding box center [760, 407] width 15 height 15
click at [761, 408] on icon "ChevronDown" at bounding box center [760, 407] width 15 height 15
click at [721, 401] on input "02:30 PM" at bounding box center [709, 407] width 74 height 20
click at [719, 295] on div "06:00 PM" at bounding box center [711, 305] width 53 height 20
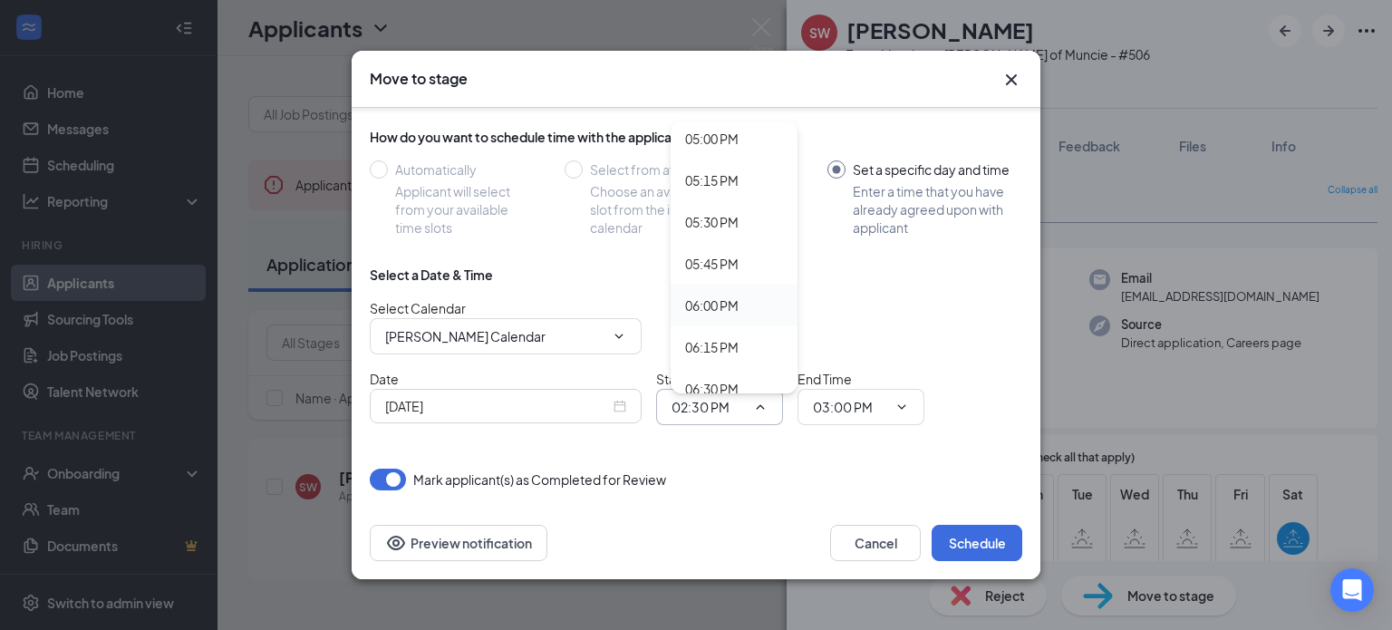
type input "06:00 PM"
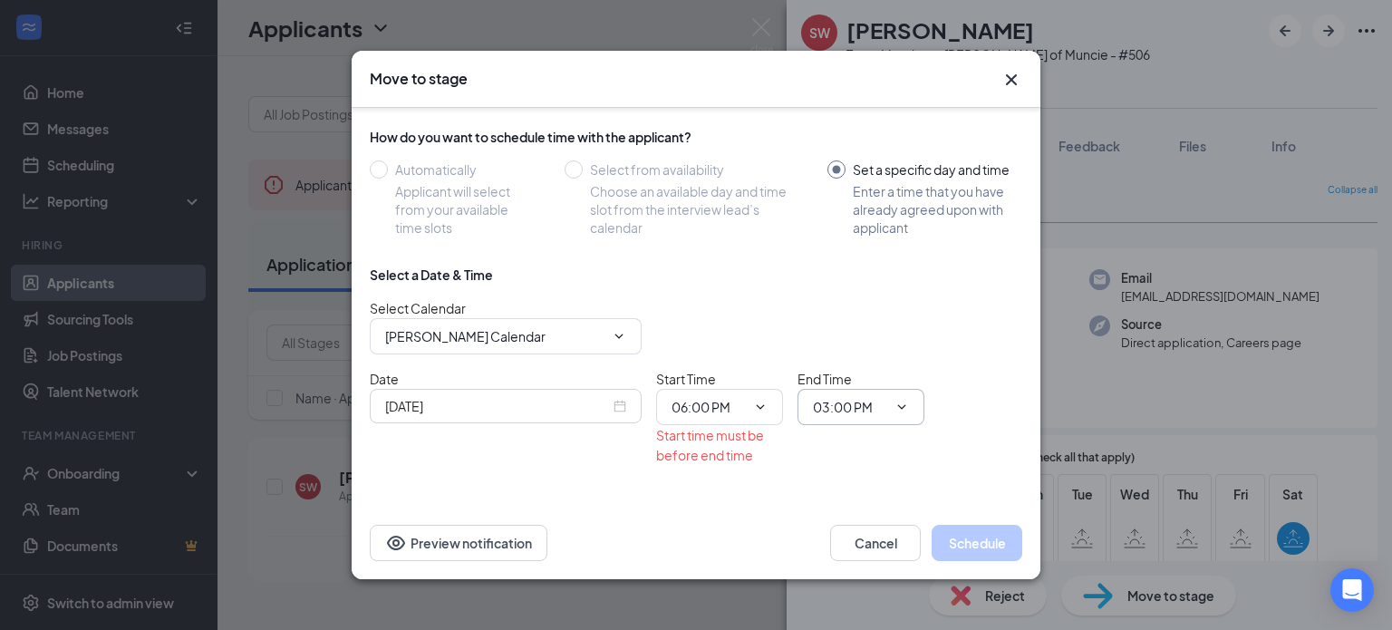
click at [909, 409] on span "03:00 PM" at bounding box center [861, 407] width 127 height 36
click at [906, 407] on icon "ChevronDown" at bounding box center [902, 407] width 15 height 15
click at [904, 407] on icon "ChevronDown" at bounding box center [902, 407] width 15 height 15
click at [879, 402] on input "03:00 PM" at bounding box center [850, 407] width 74 height 20
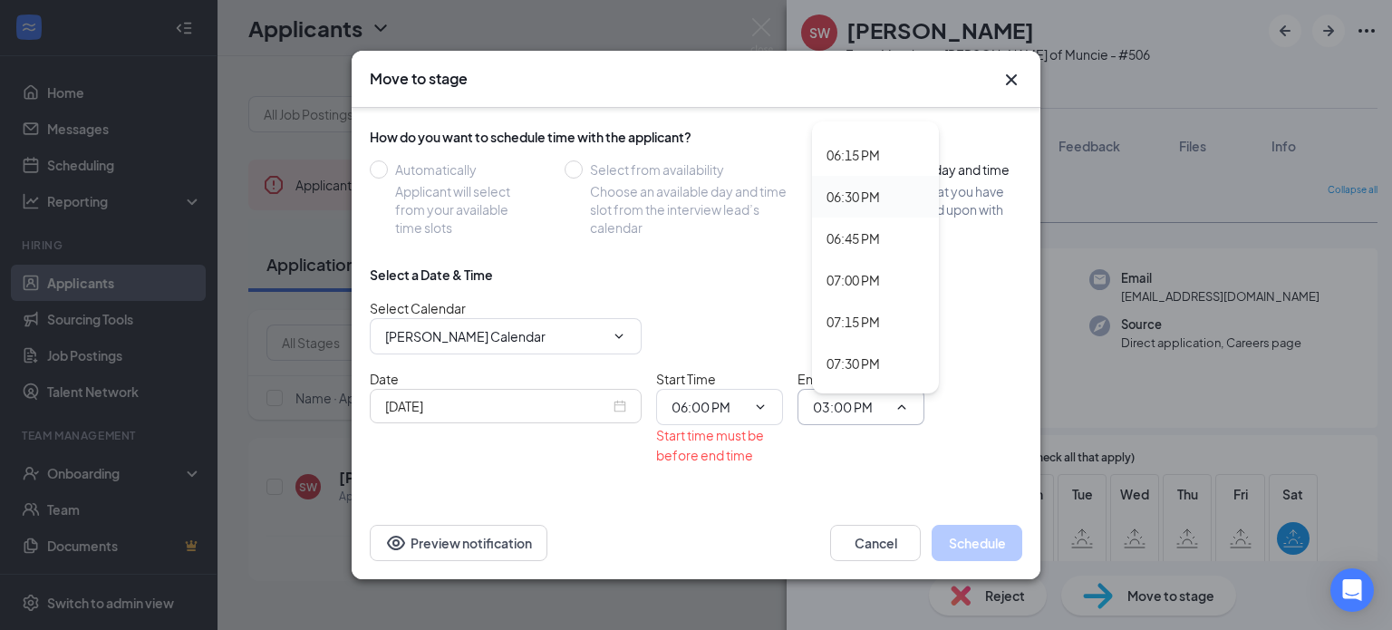
click at [859, 202] on div "06:30 PM" at bounding box center [853, 197] width 53 height 20
type input "06:30 PM"
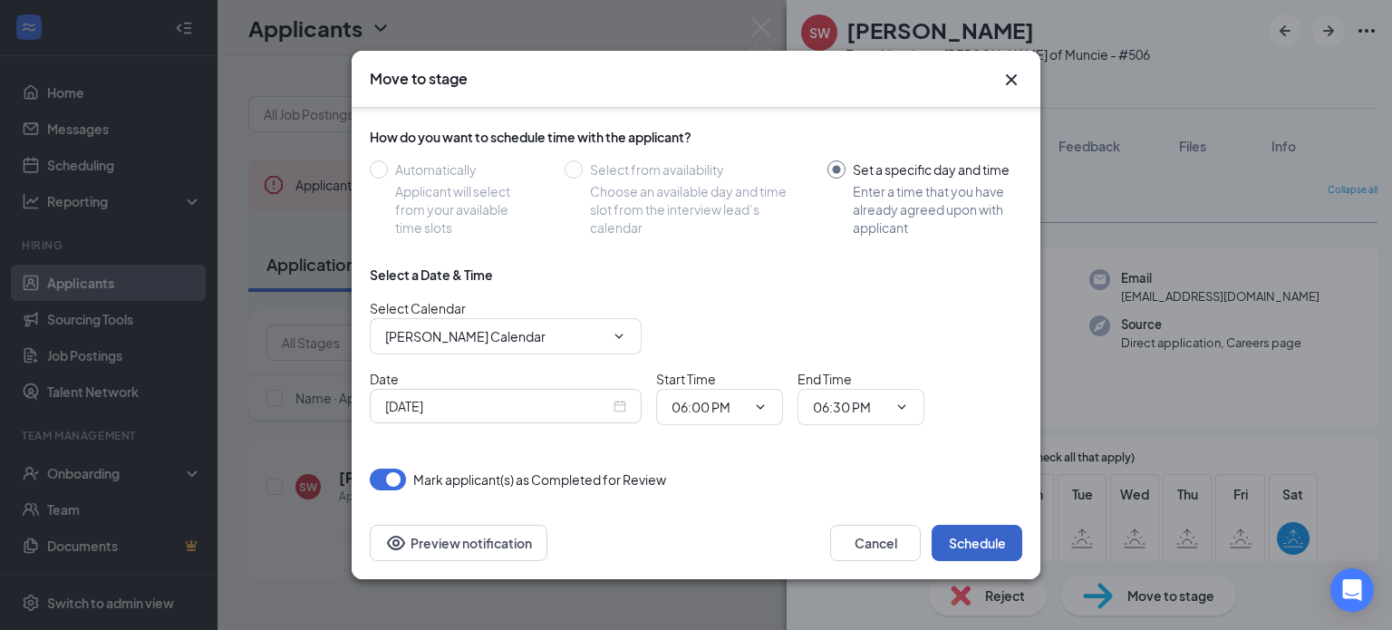
click at [990, 532] on button "Schedule" at bounding box center [977, 543] width 91 height 36
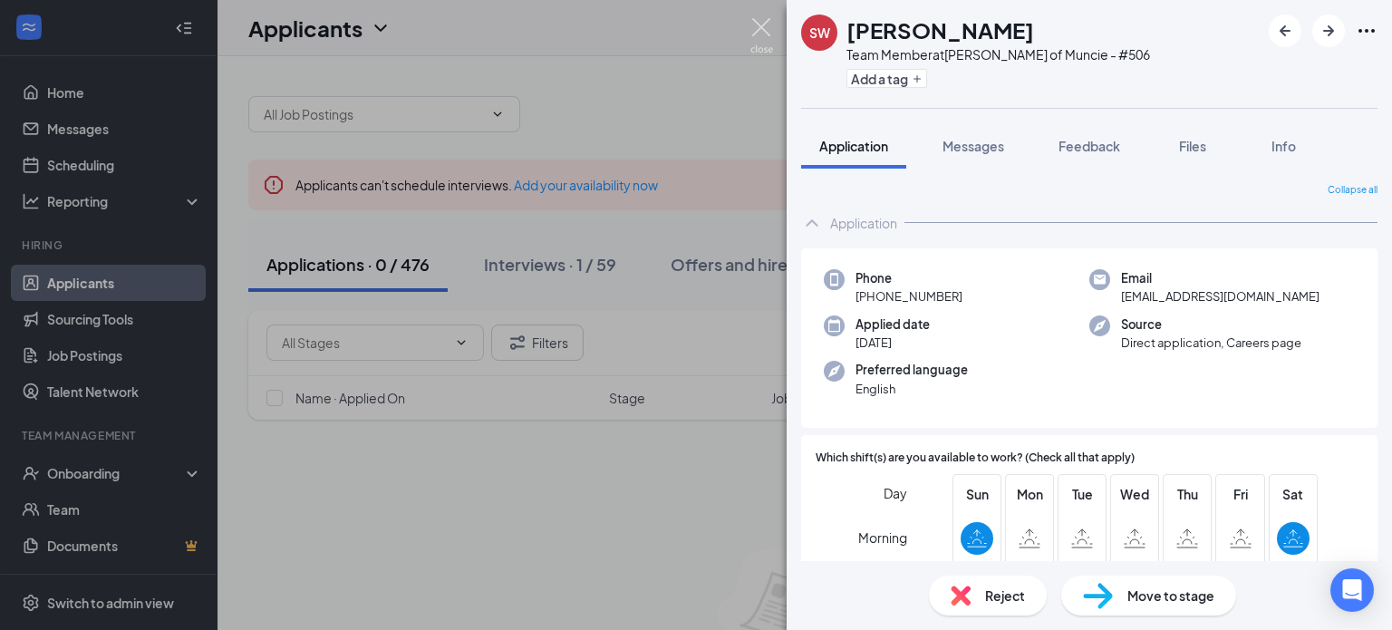
click at [764, 30] on img at bounding box center [761, 35] width 23 height 35
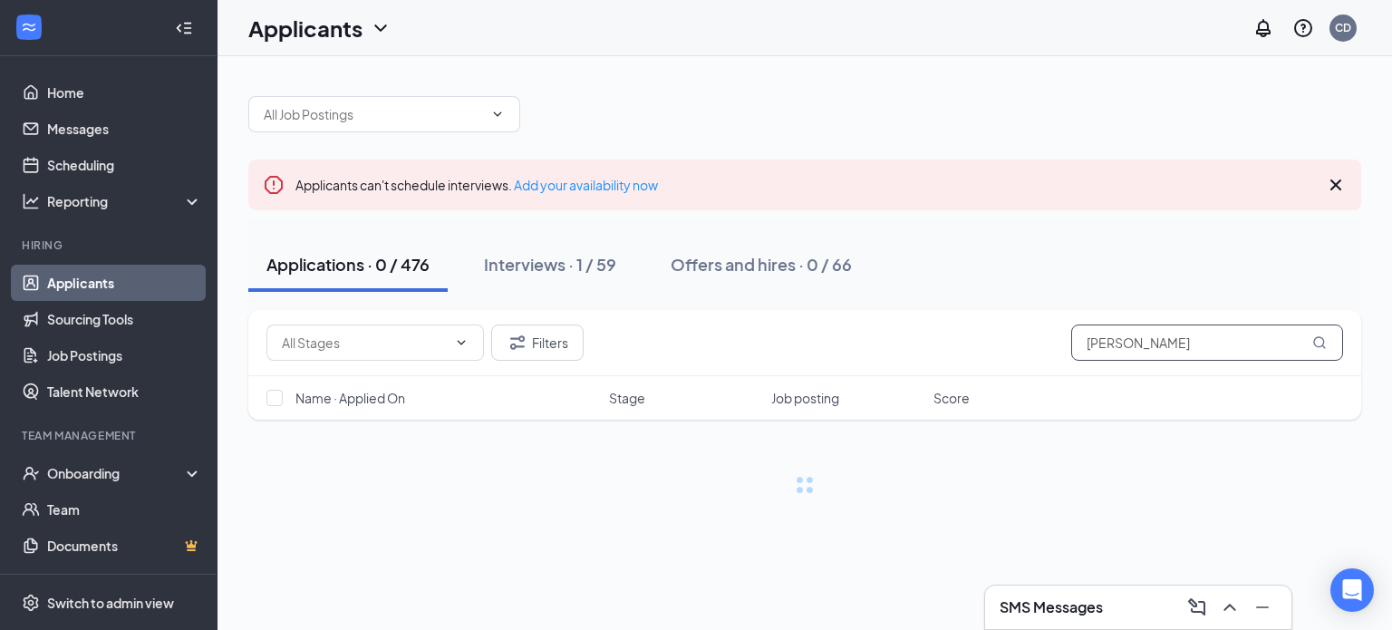
click at [1132, 346] on input "[PERSON_NAME]" at bounding box center [1207, 342] width 272 height 36
type input "w"
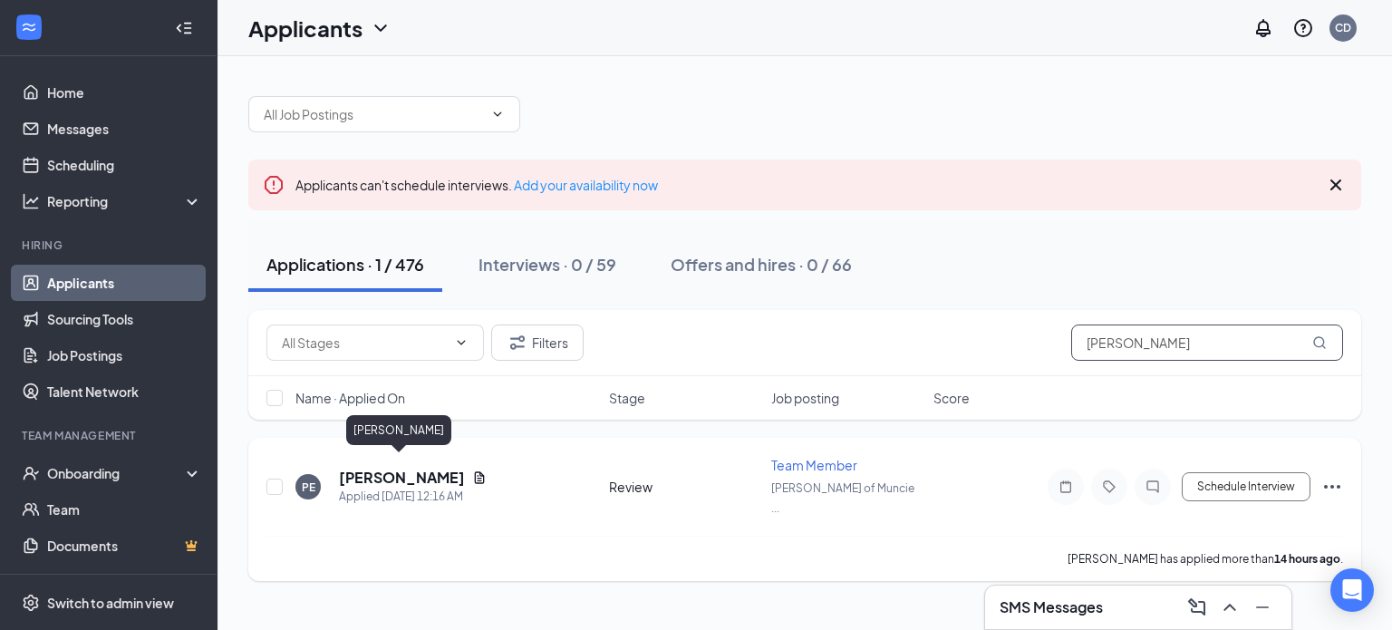
type input "[PERSON_NAME]"
click at [406, 468] on h5 "[PERSON_NAME]" at bounding box center [402, 478] width 126 height 20
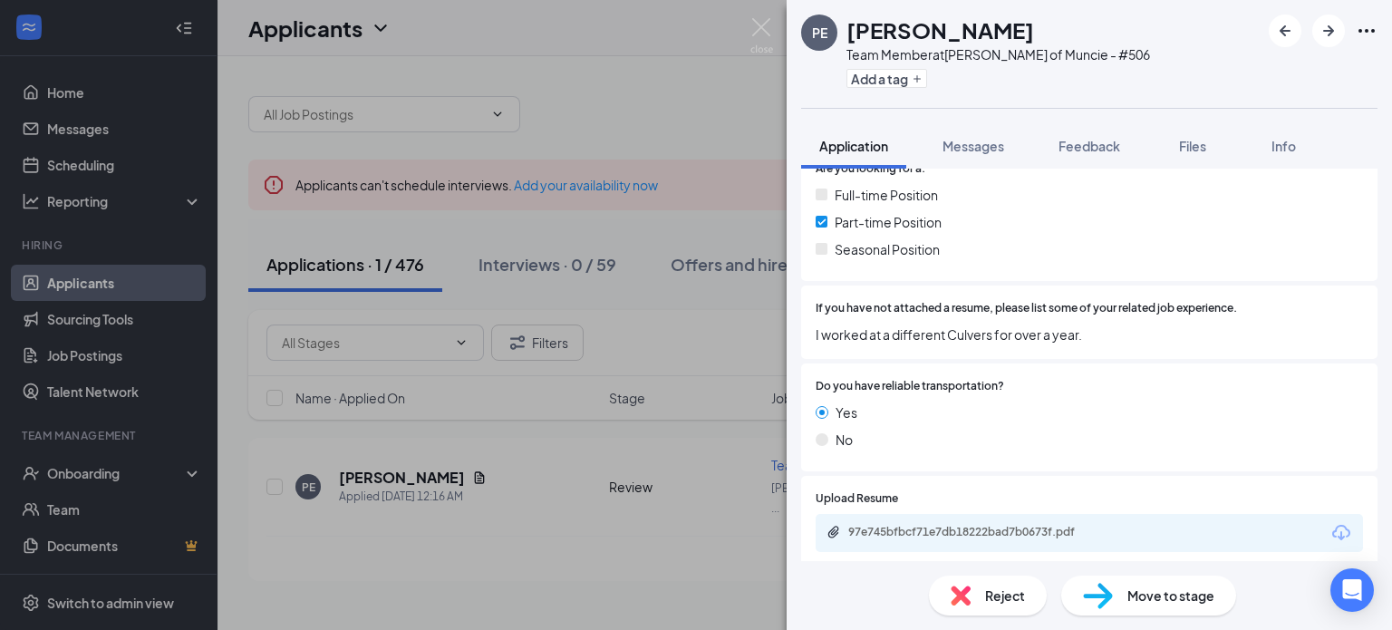
scroll to position [537, 0]
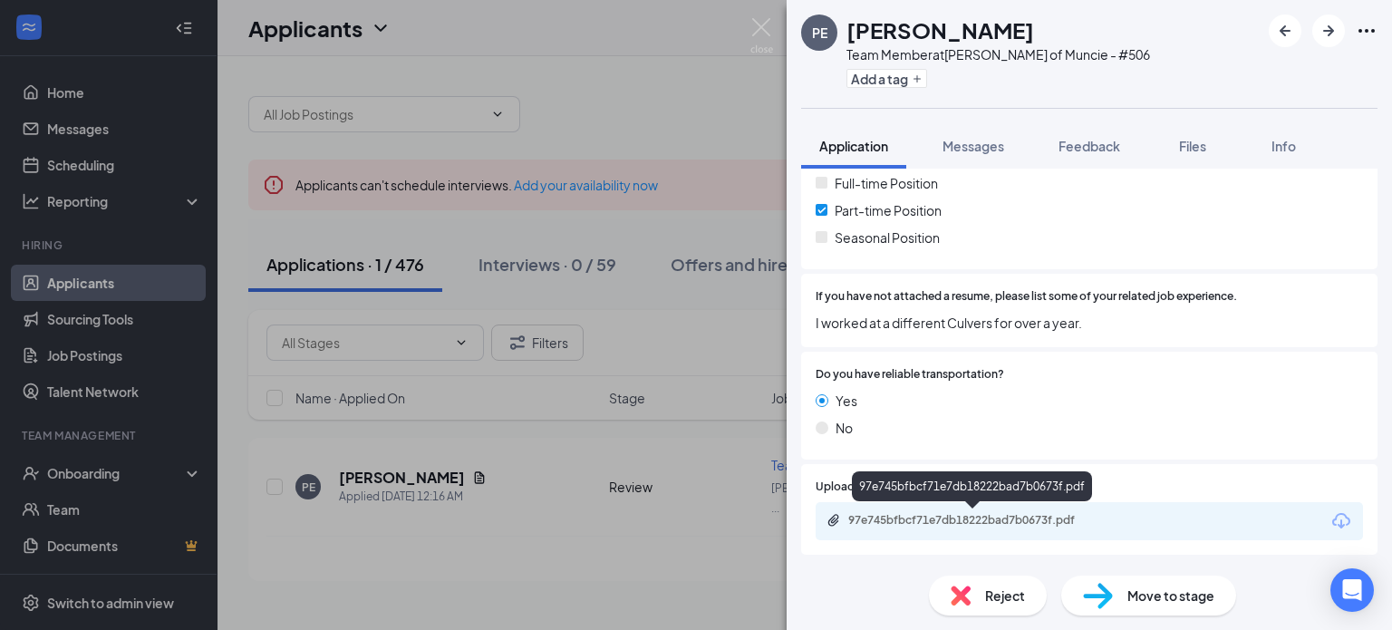
click at [989, 514] on div "97e745bfbcf71e7db18222bad7b0673f.pdf" at bounding box center [975, 520] width 254 height 15
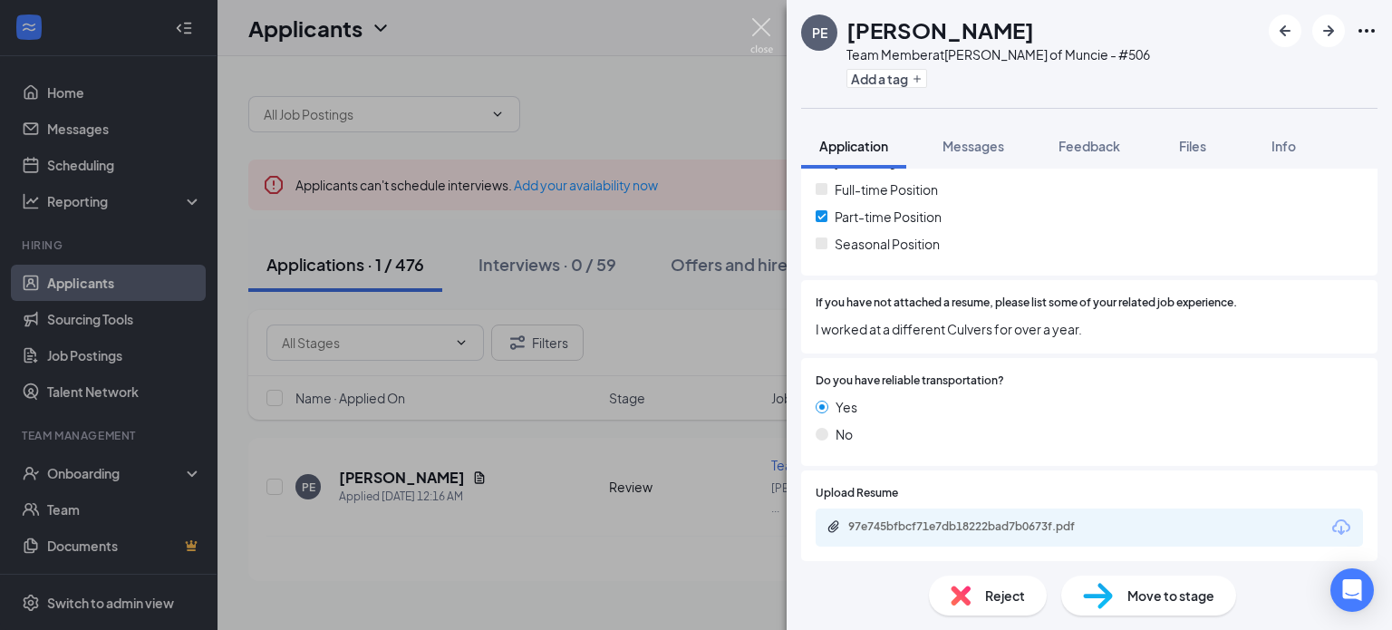
click at [765, 28] on img at bounding box center [761, 35] width 23 height 35
